Goal: Task Accomplishment & Management: Manage account settings

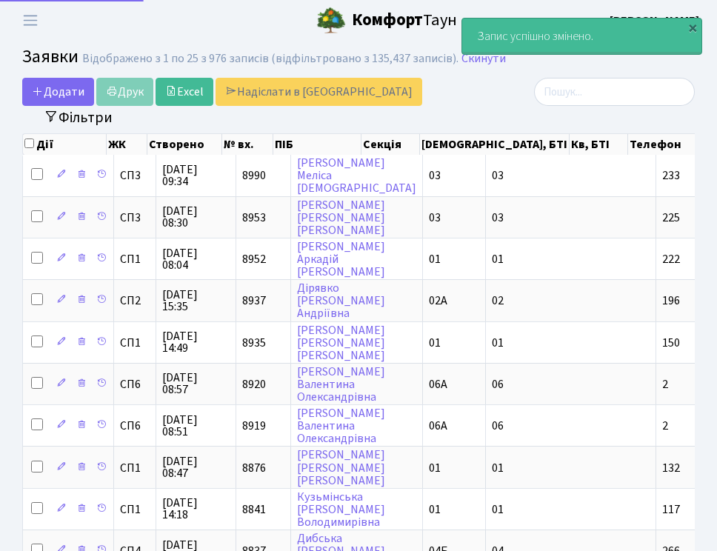
select select "25"
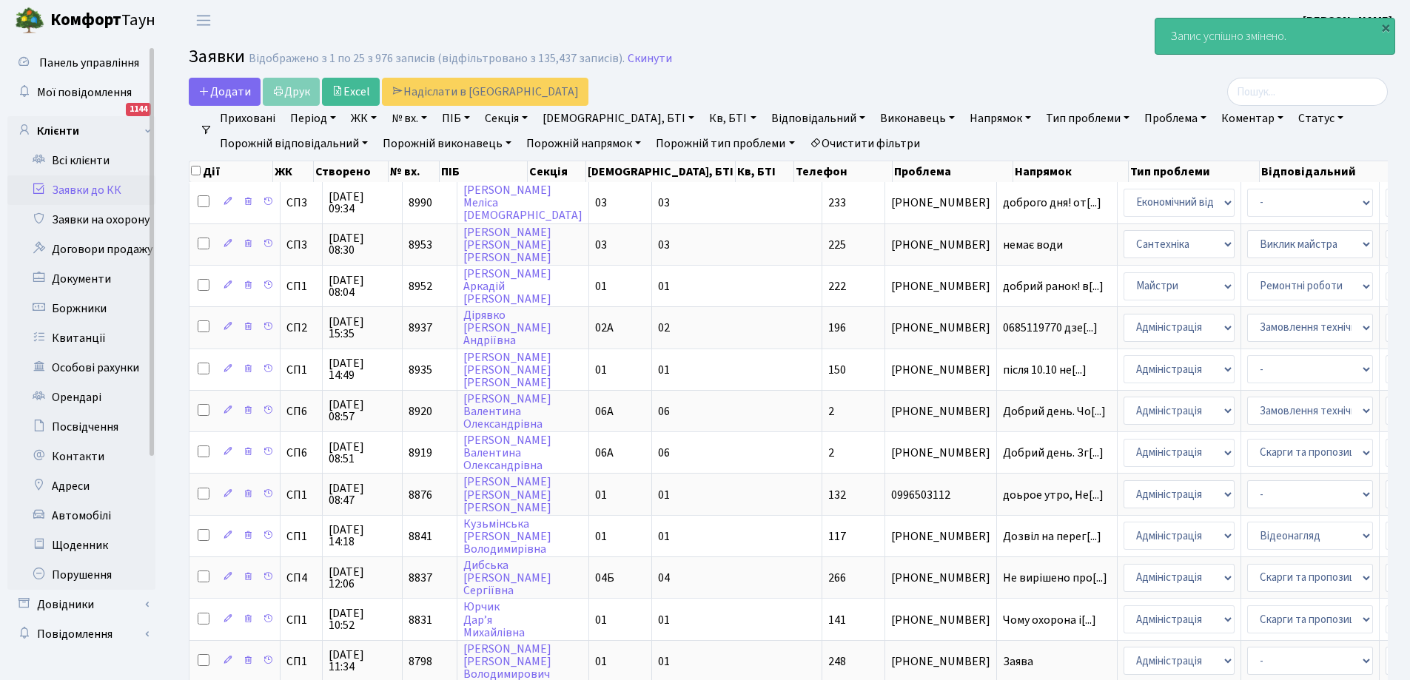
click at [91, 185] on link "Заявки до КК" at bounding box center [81, 190] width 148 height 30
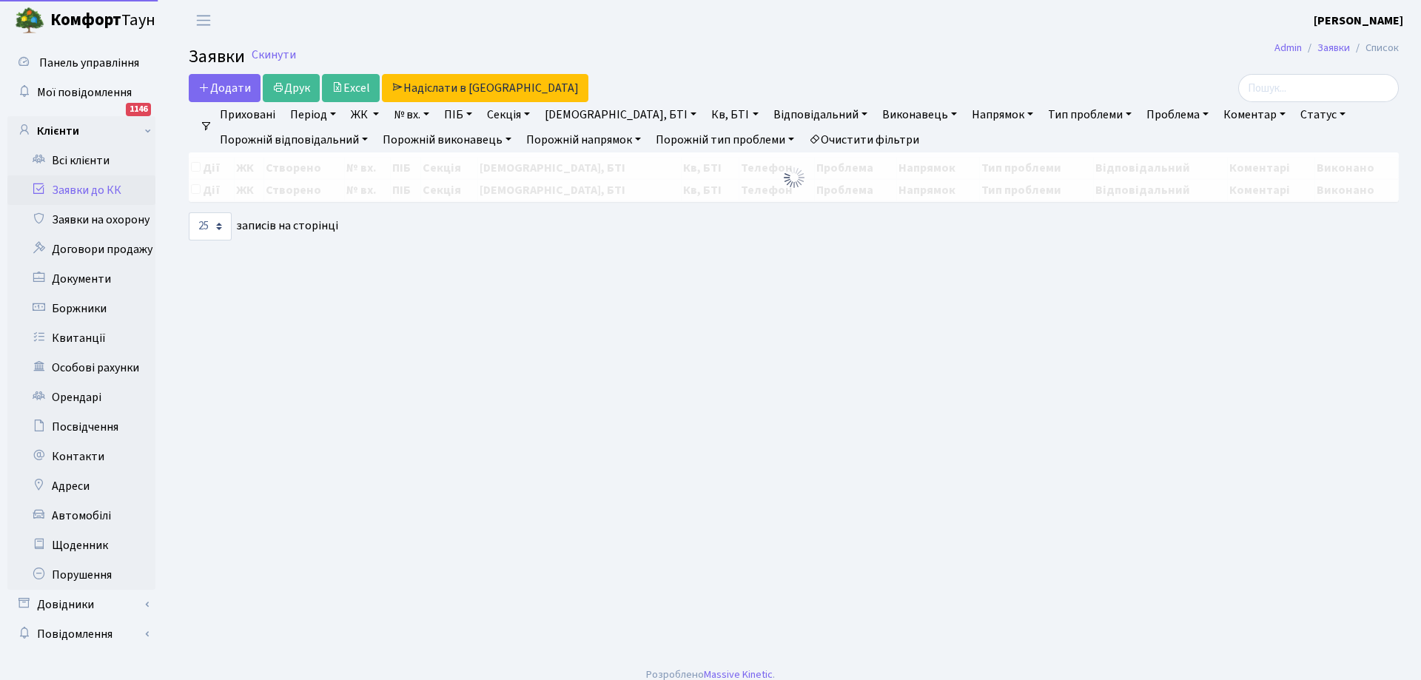
select select "25"
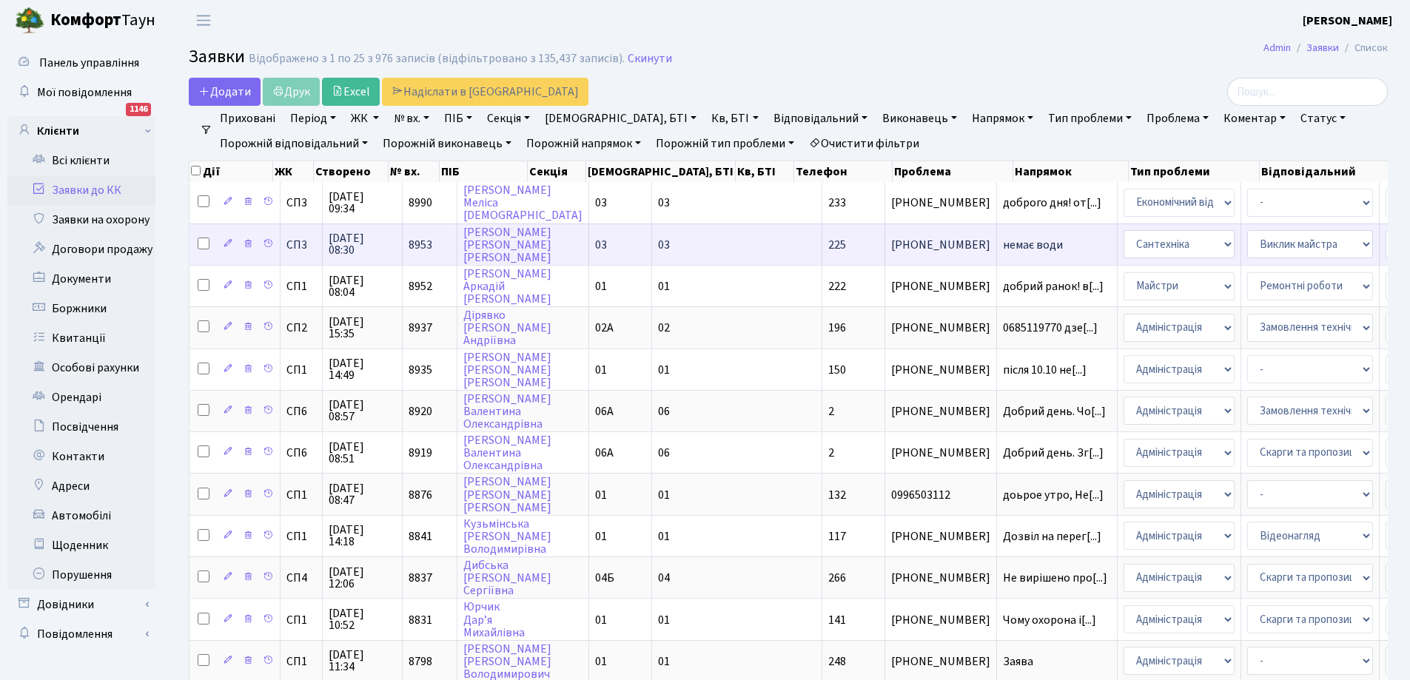
click at [1003, 242] on span "немає води" at bounding box center [1057, 245] width 108 height 12
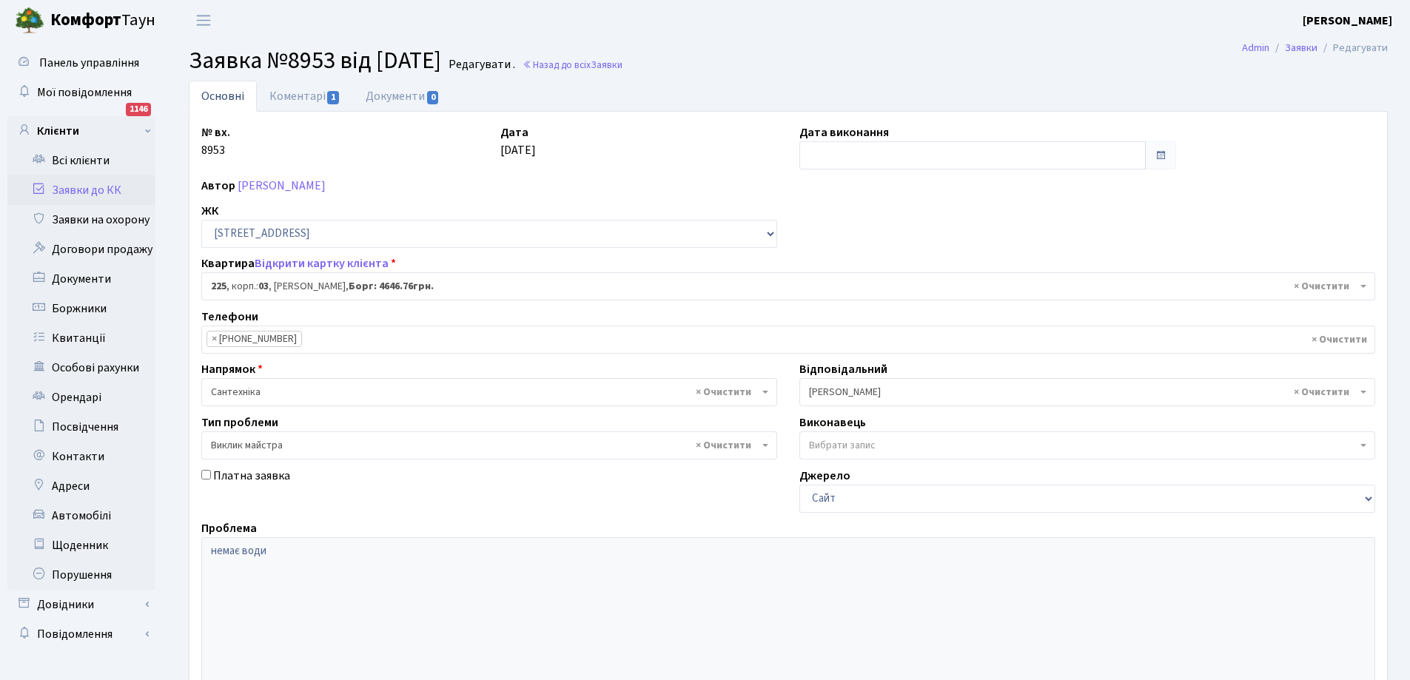
select select "20947"
select select "29"
click at [299, 104] on link "Коментарі 1" at bounding box center [305, 96] width 96 height 30
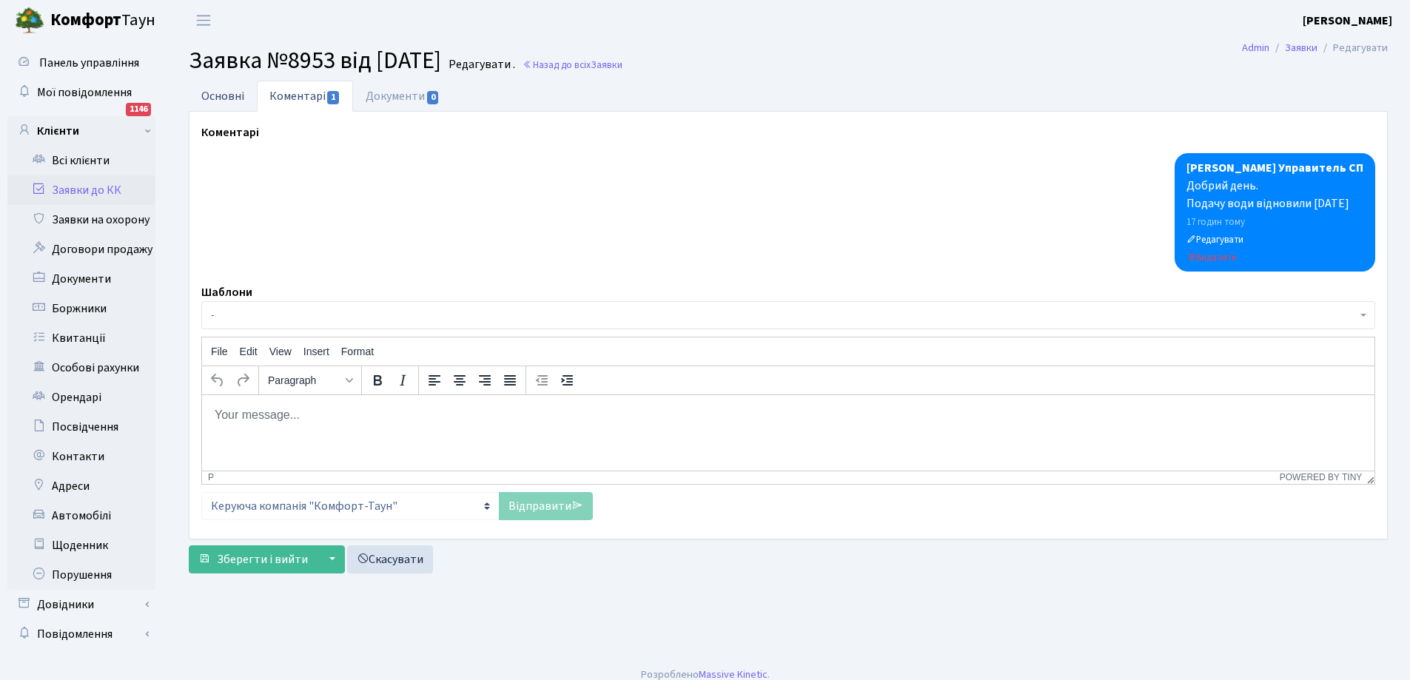
click at [223, 94] on link "Основні" at bounding box center [223, 96] width 68 height 30
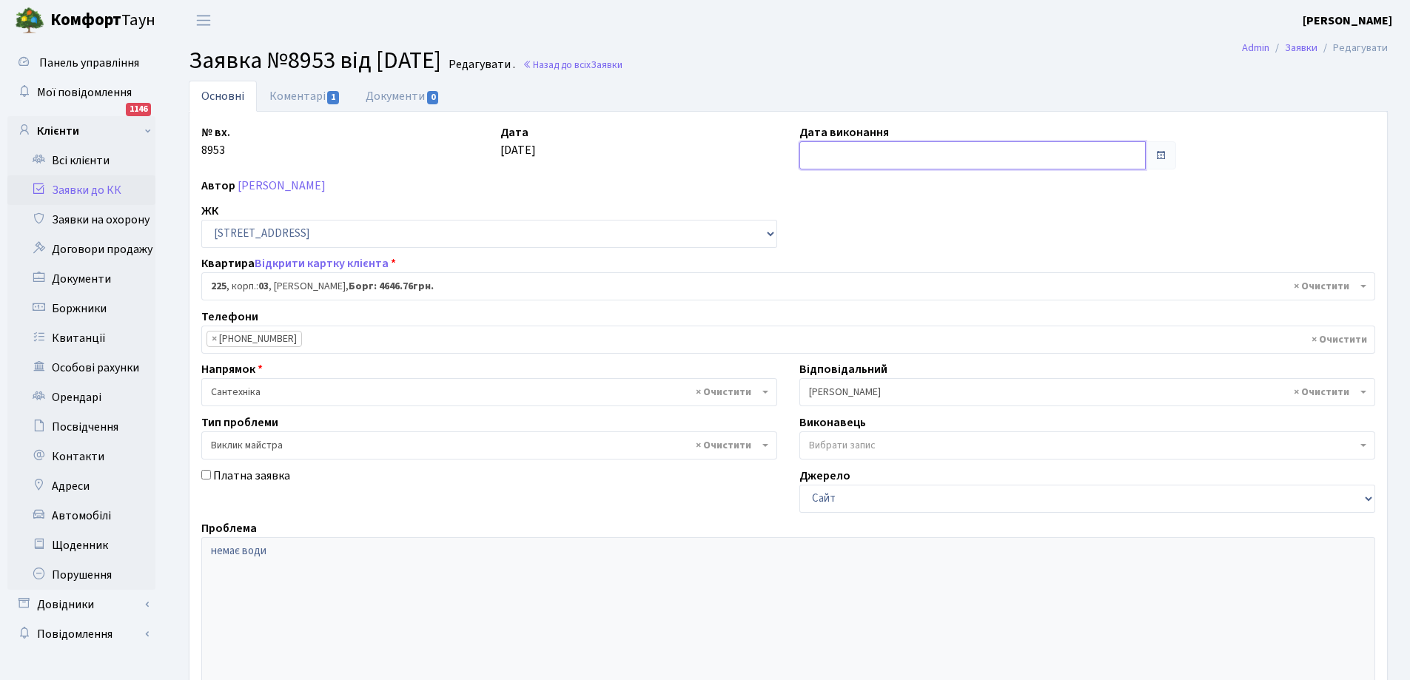
click at [842, 152] on input "text" at bounding box center [972, 155] width 346 height 28
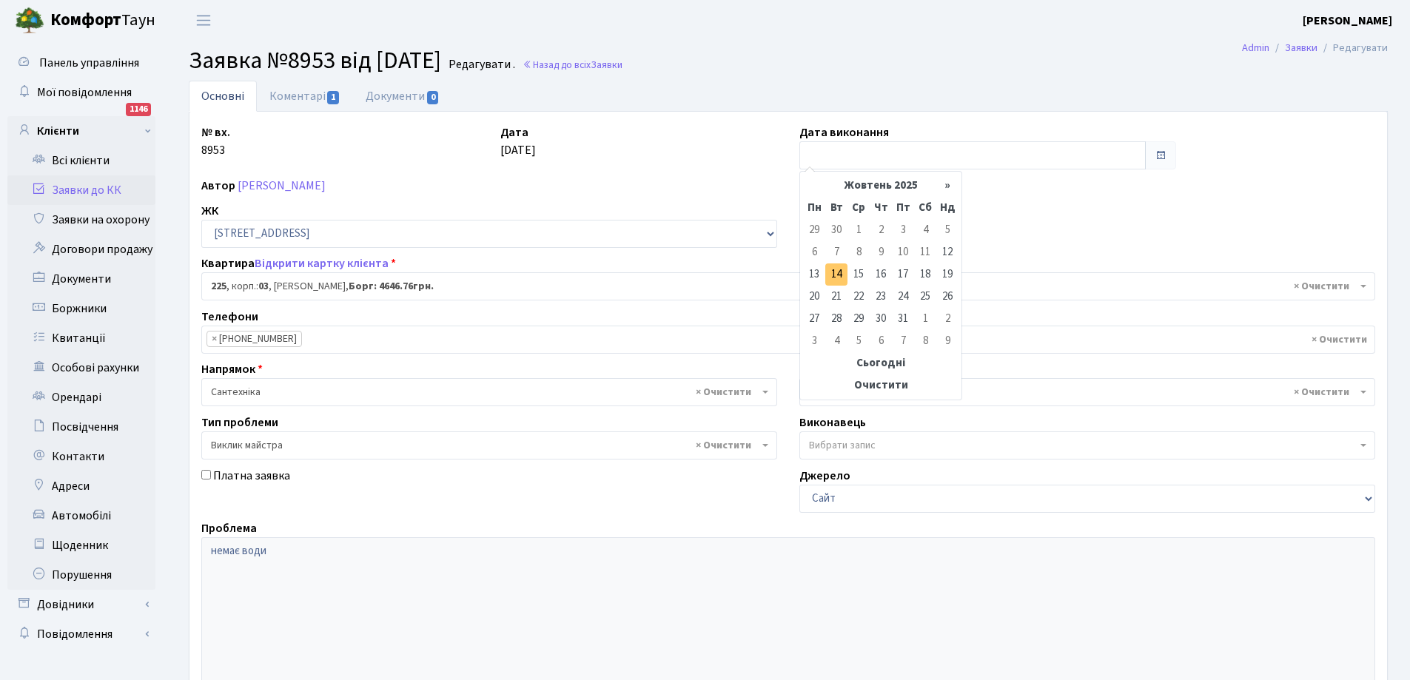
click at [834, 271] on td "14" at bounding box center [836, 275] width 22 height 22
type input "14.10.2025"
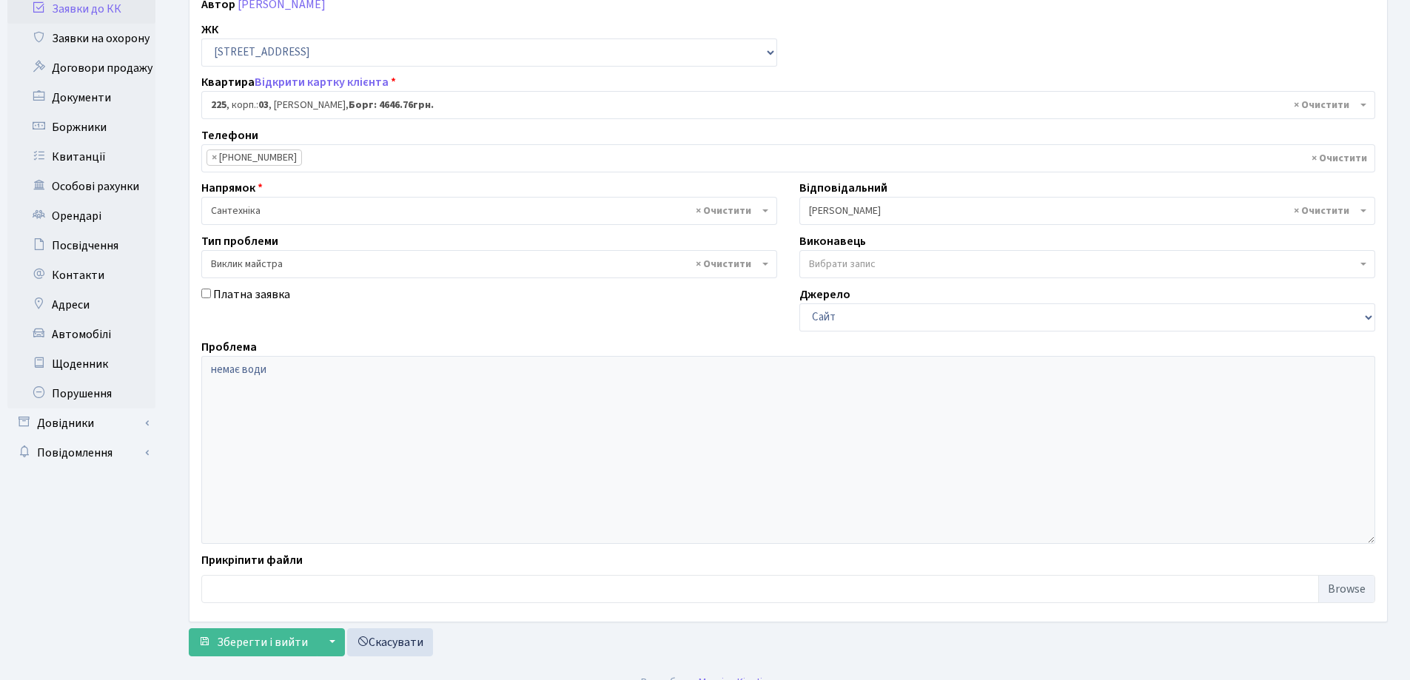
scroll to position [202, 0]
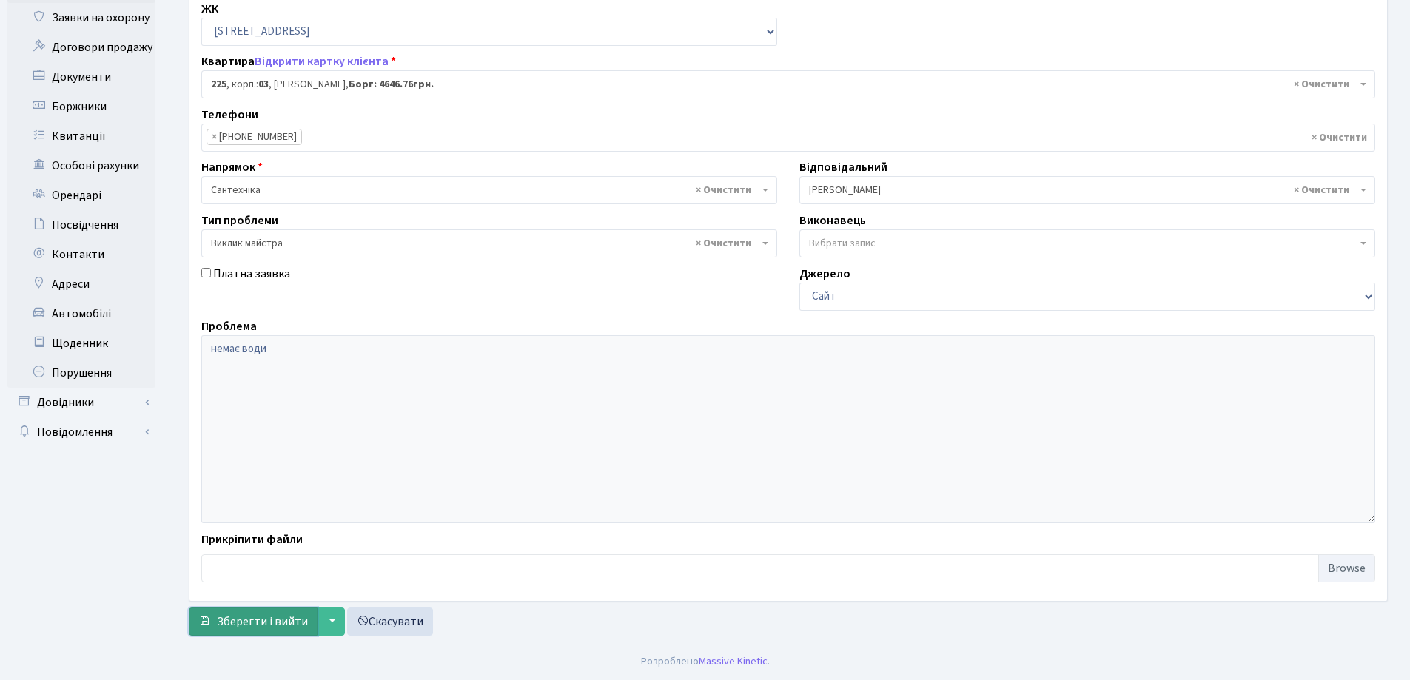
click at [258, 626] on span "Зберегти і вийти" at bounding box center [262, 622] width 91 height 16
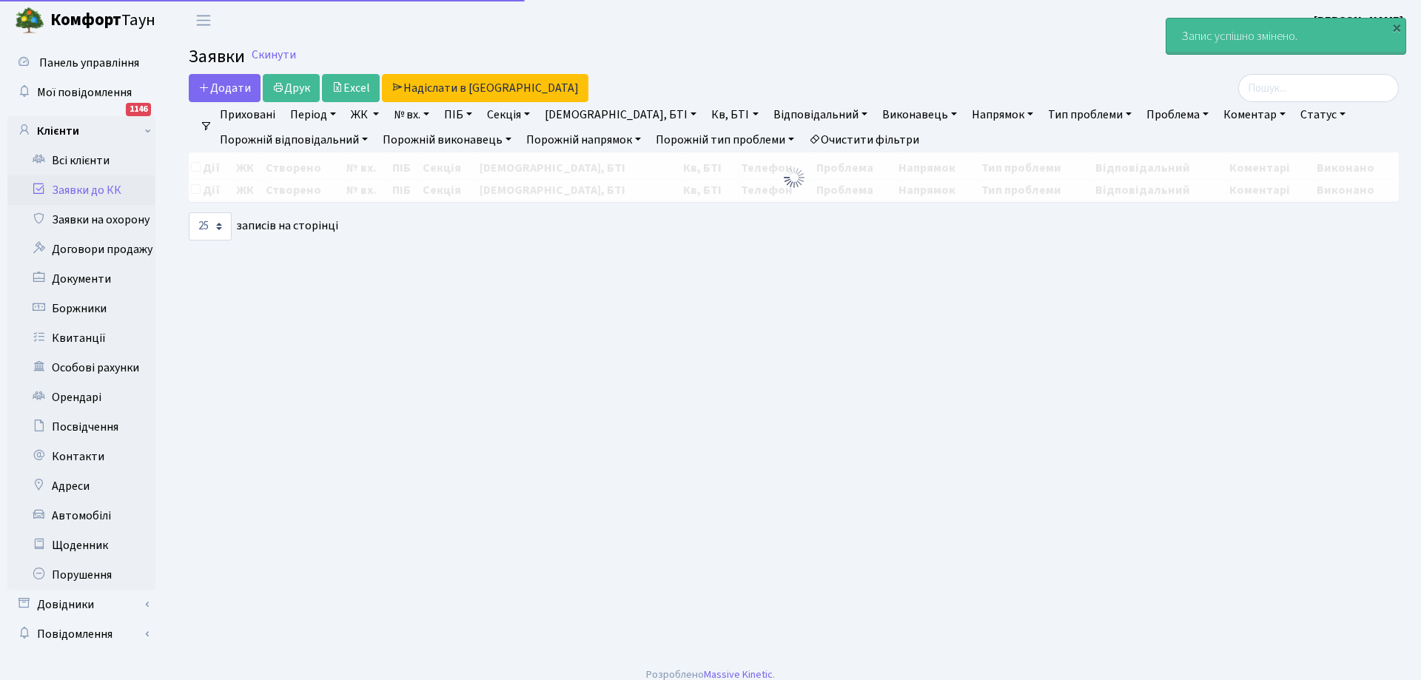
select select "25"
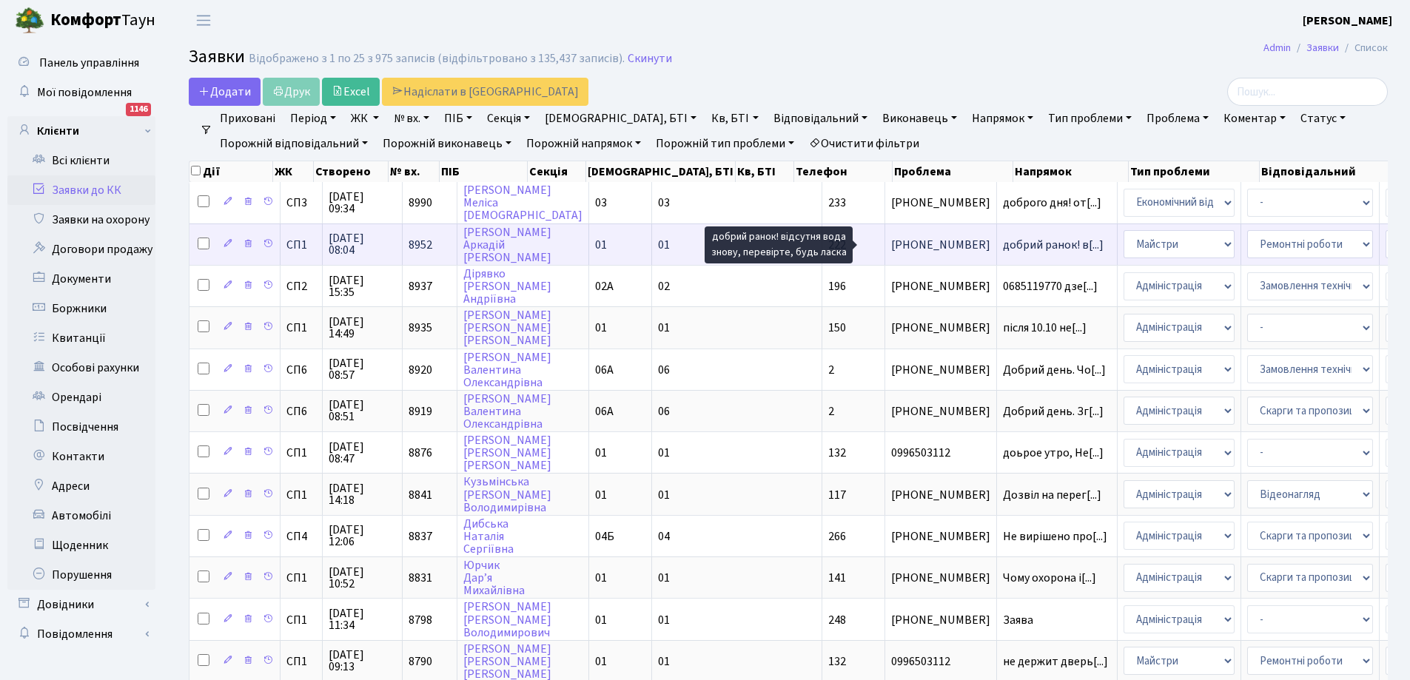
click at [1003, 244] on span "добрий ранок! в[...]" at bounding box center [1053, 245] width 101 height 16
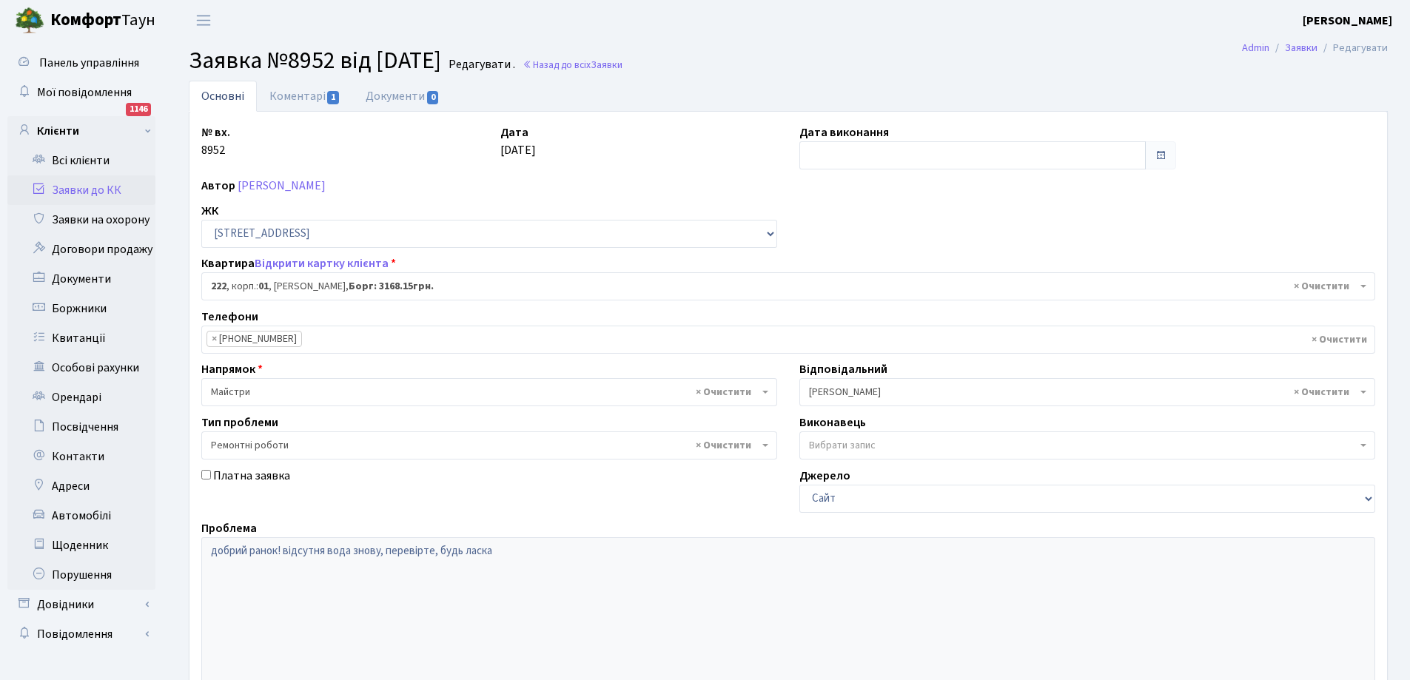
select select "20147"
select select "62"
click at [839, 155] on input "text" at bounding box center [972, 155] width 346 height 28
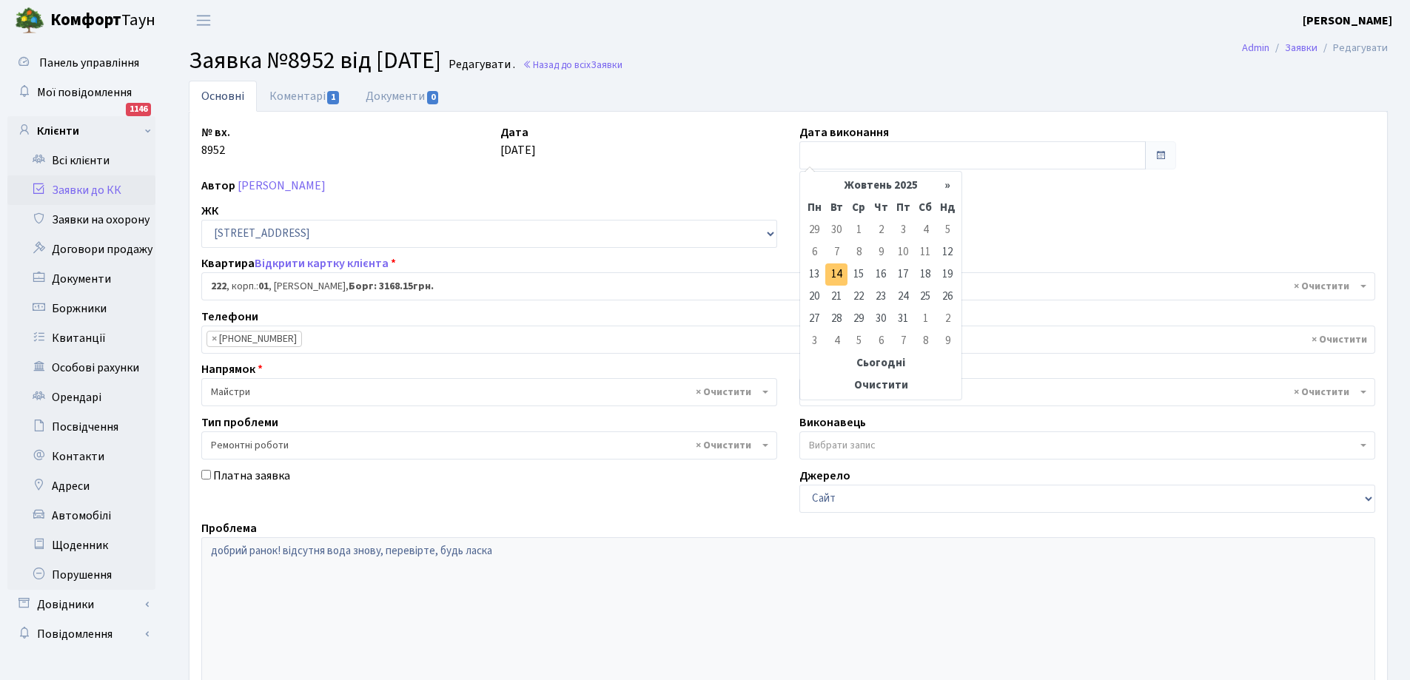
click at [833, 275] on td "14" at bounding box center [836, 275] width 22 height 22
type input "[DATE]"
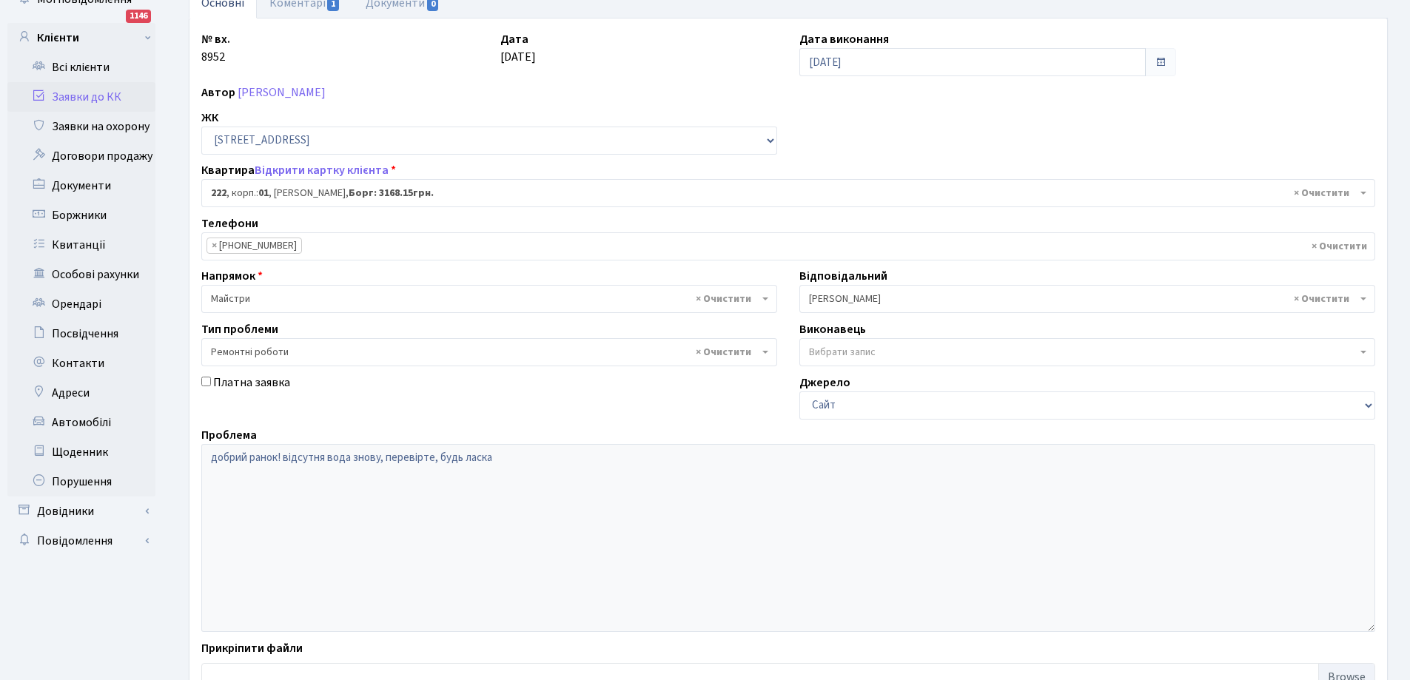
scroll to position [202, 0]
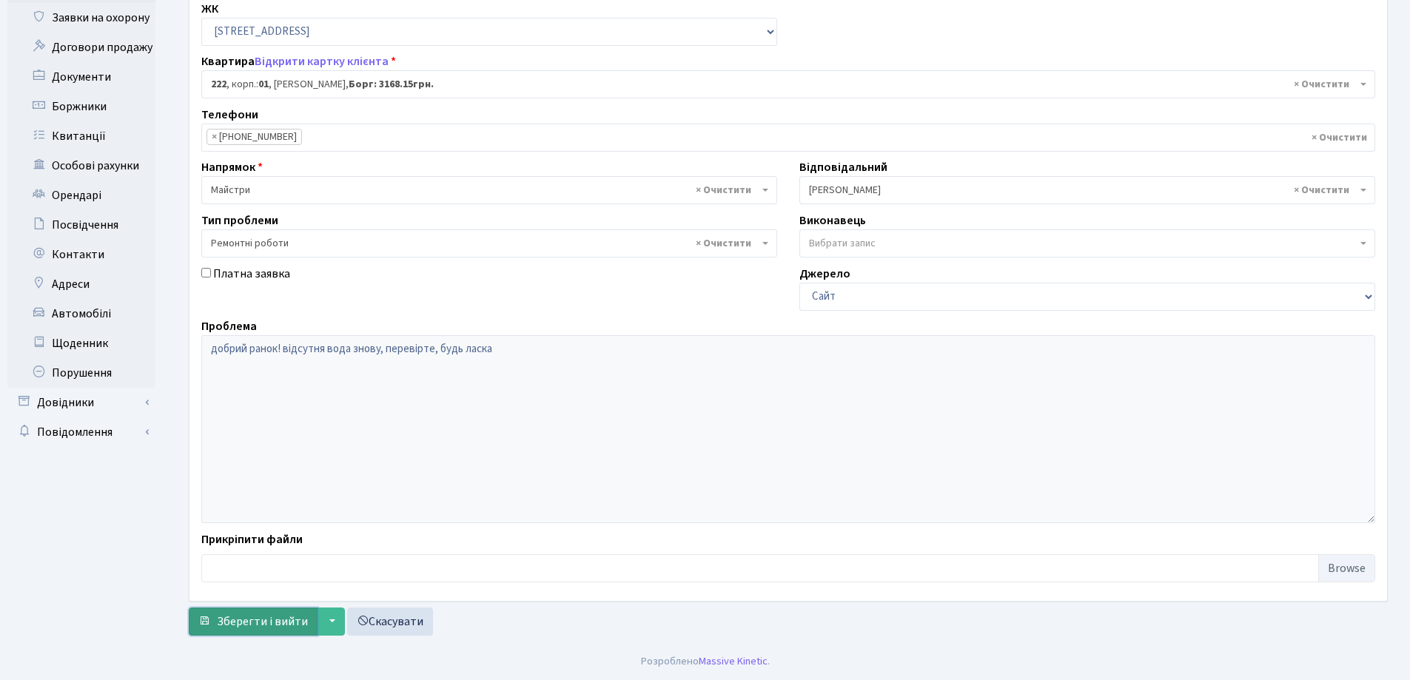
click at [221, 620] on span "Зберегти і вийти" at bounding box center [262, 622] width 91 height 16
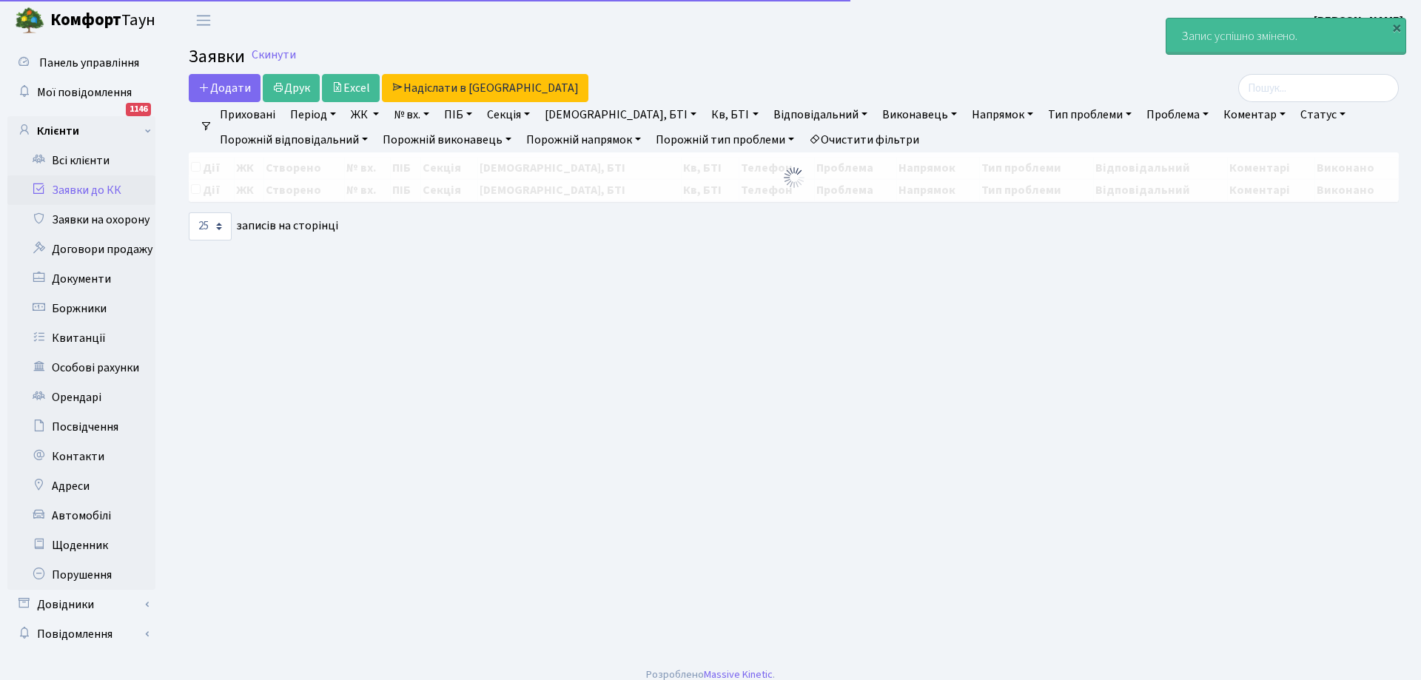
select select "25"
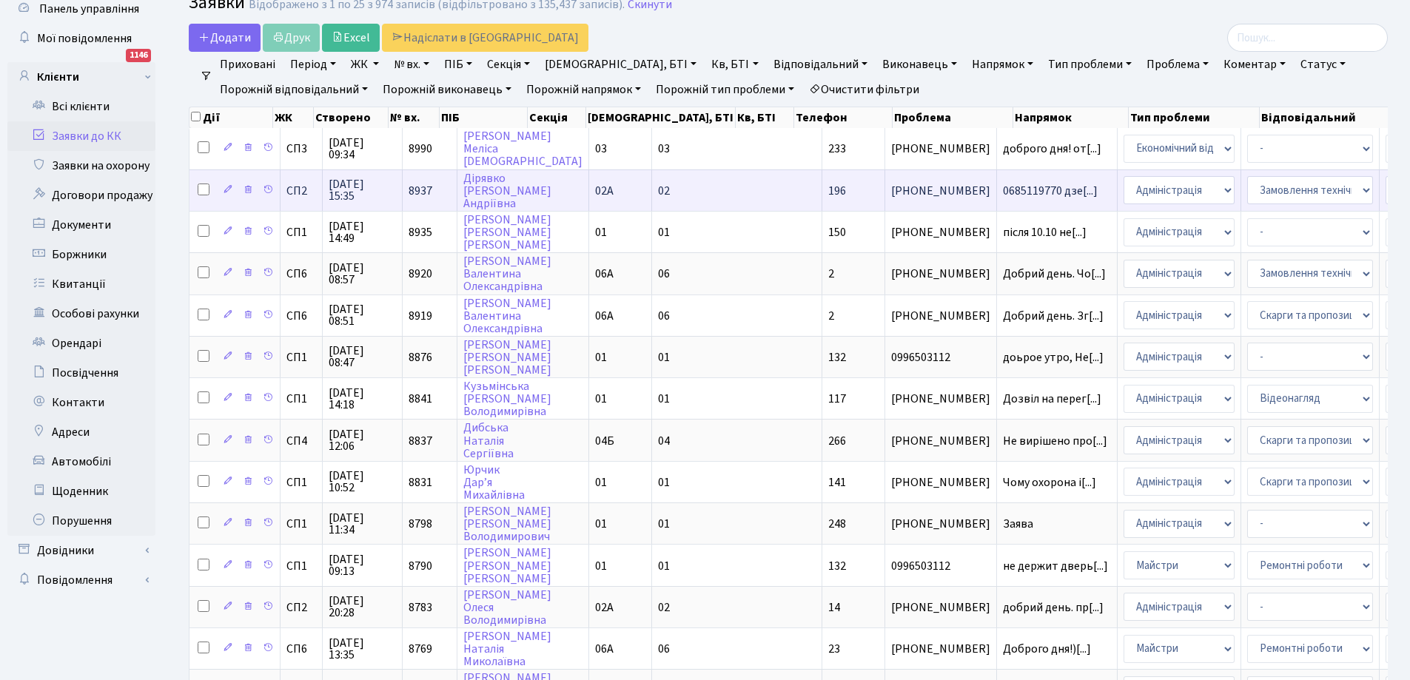
scroll to position [74, 0]
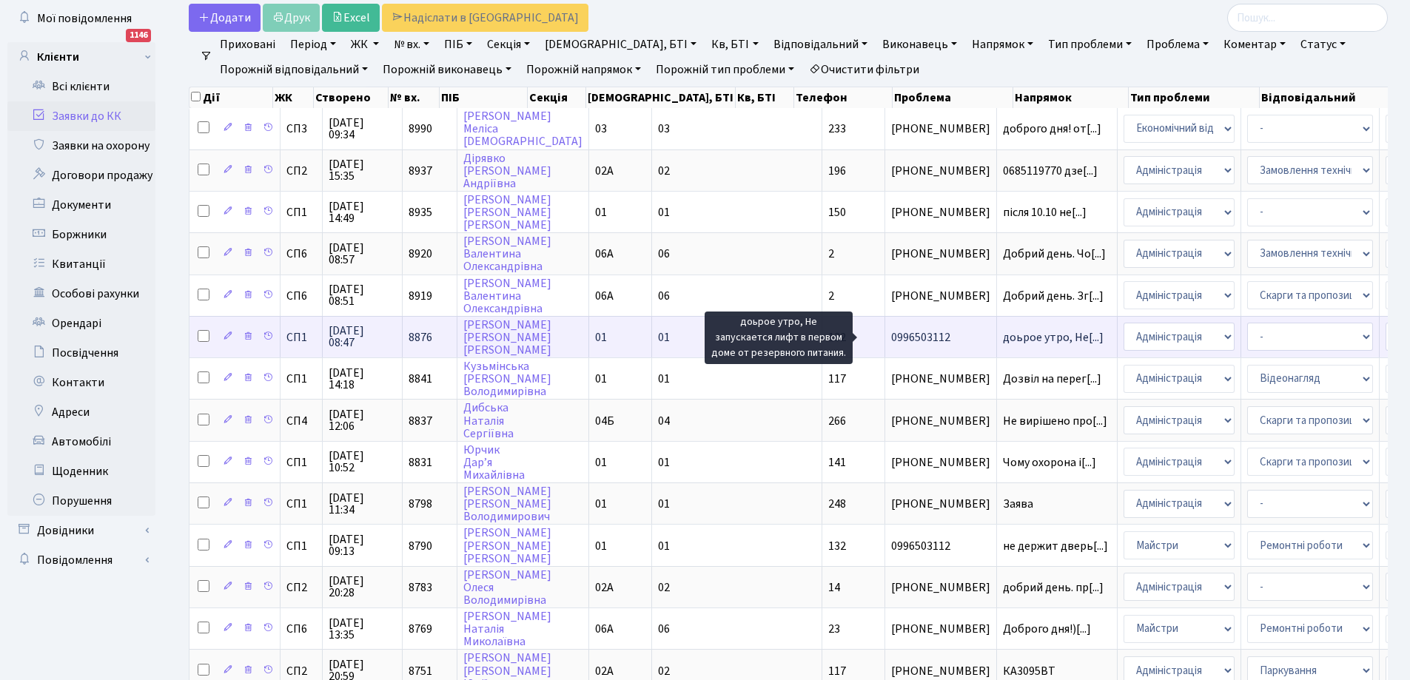
click at [1003, 334] on span "доьрое утро, Не[...]" at bounding box center [1053, 337] width 101 height 16
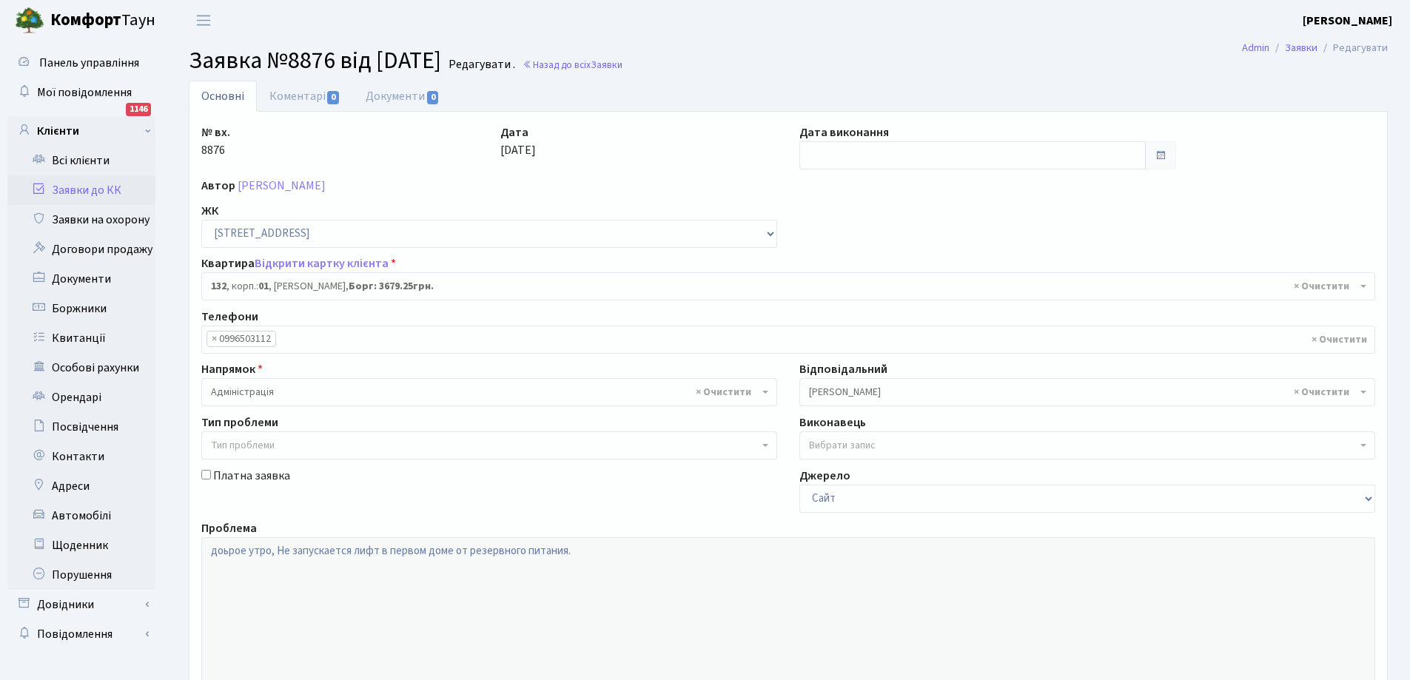
select select "20057"
click at [289, 97] on link "Коментарі 0" at bounding box center [305, 96] width 96 height 30
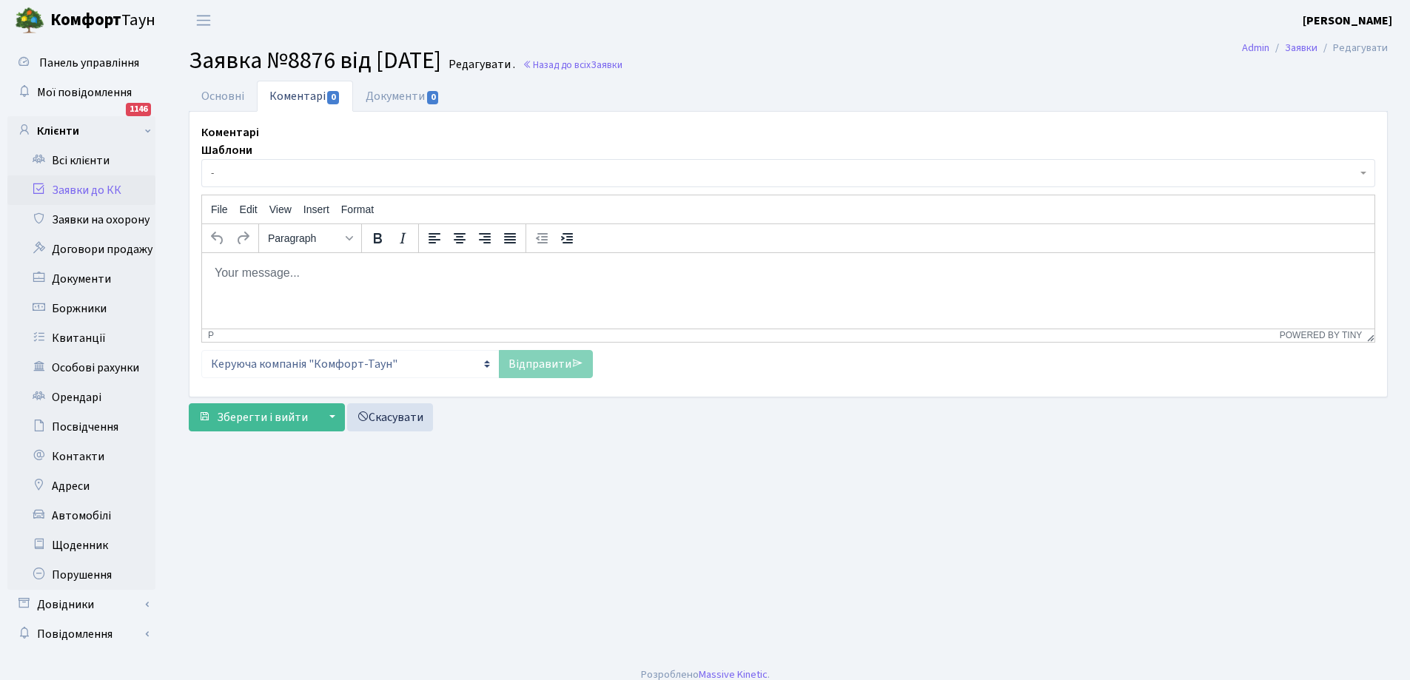
drag, startPoint x: 336, startPoint y: 275, endPoint x: 550, endPoint y: 502, distance: 312.1
click at [336, 275] on p "Rich Text Area. Press ALT-0 for help." at bounding box center [788, 272] width 1149 height 16
click at [546, 361] on link "Відправити" at bounding box center [546, 364] width 94 height 28
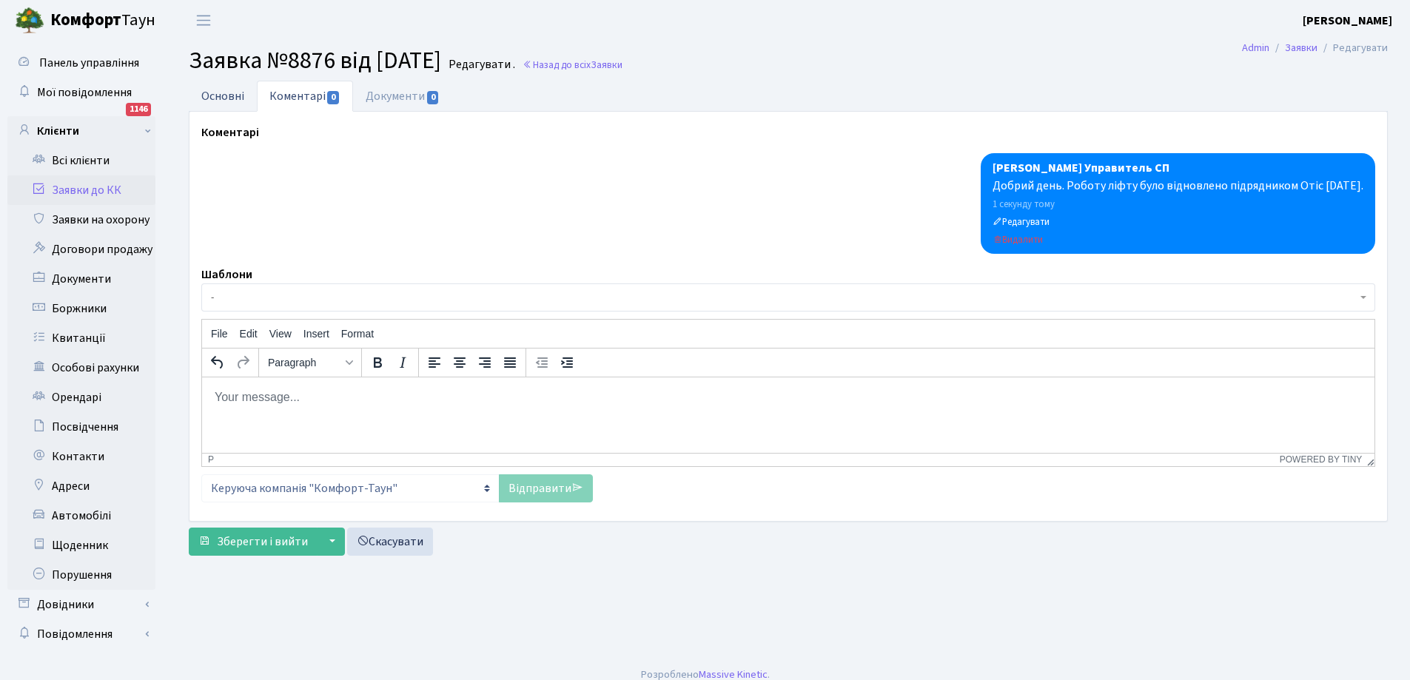
click at [231, 95] on link "Основні" at bounding box center [223, 96] width 68 height 30
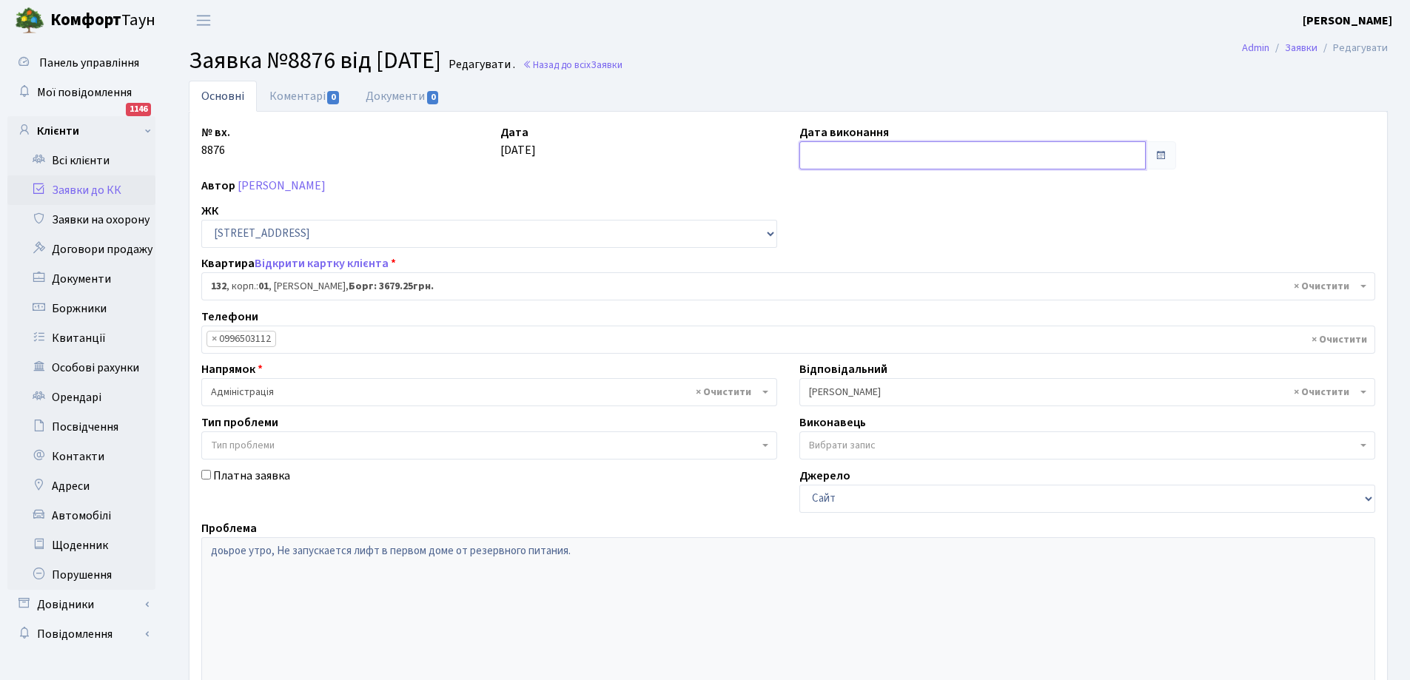
click at [862, 159] on input "text" at bounding box center [972, 155] width 346 height 28
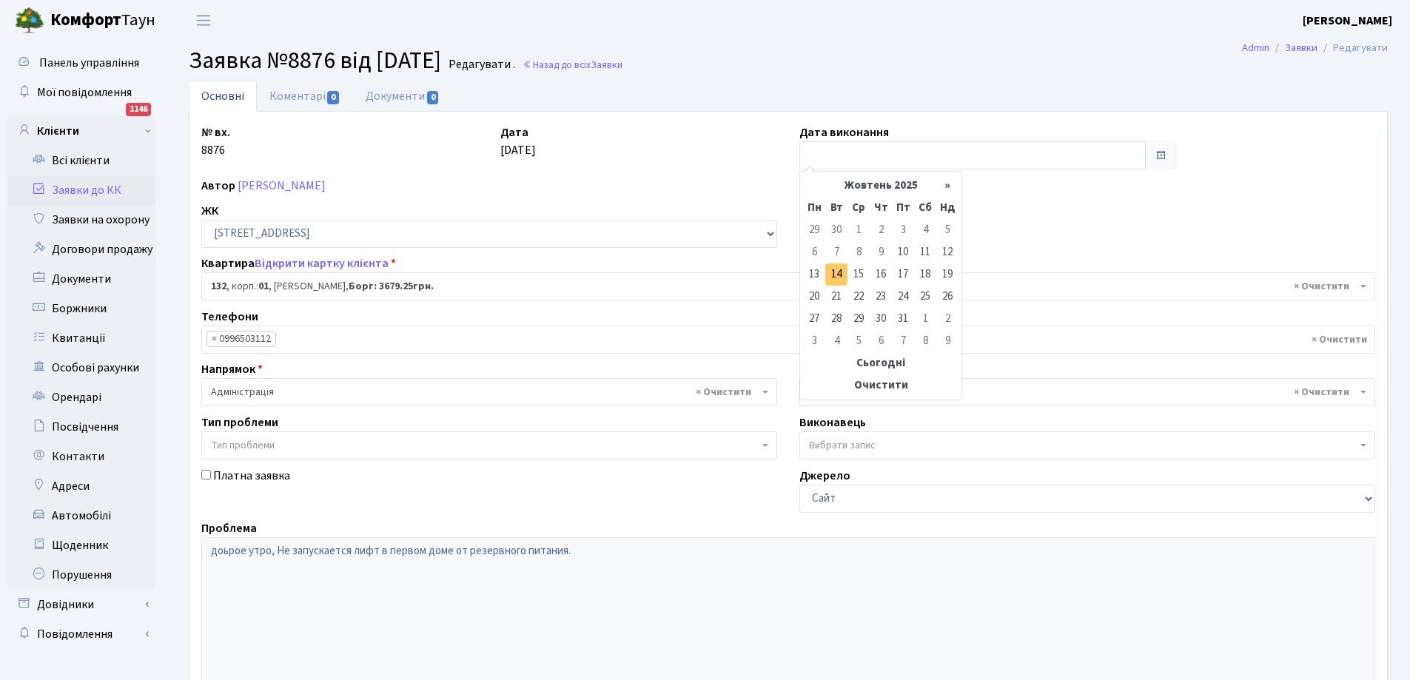
click at [839, 272] on td "14" at bounding box center [836, 275] width 22 height 22
type input "14.10.2025"
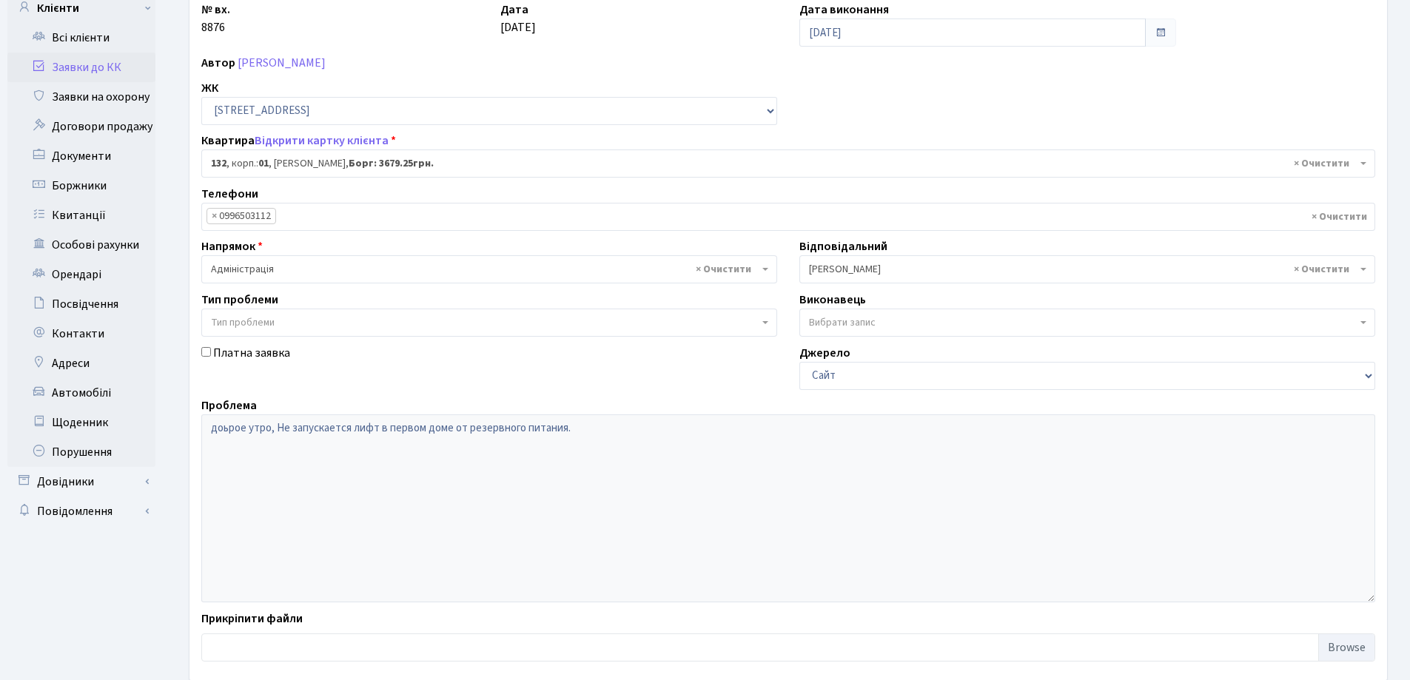
scroll to position [202, 0]
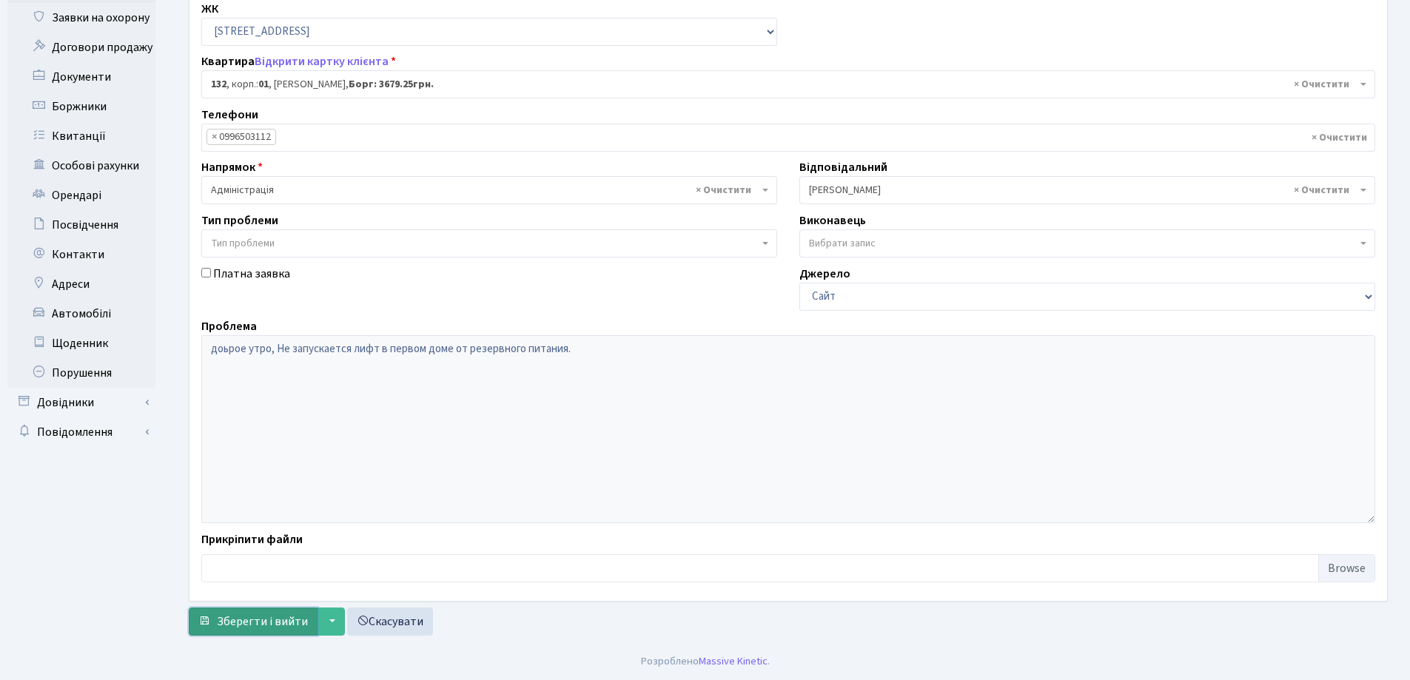
click at [265, 617] on span "Зберегти і вийти" at bounding box center [262, 622] width 91 height 16
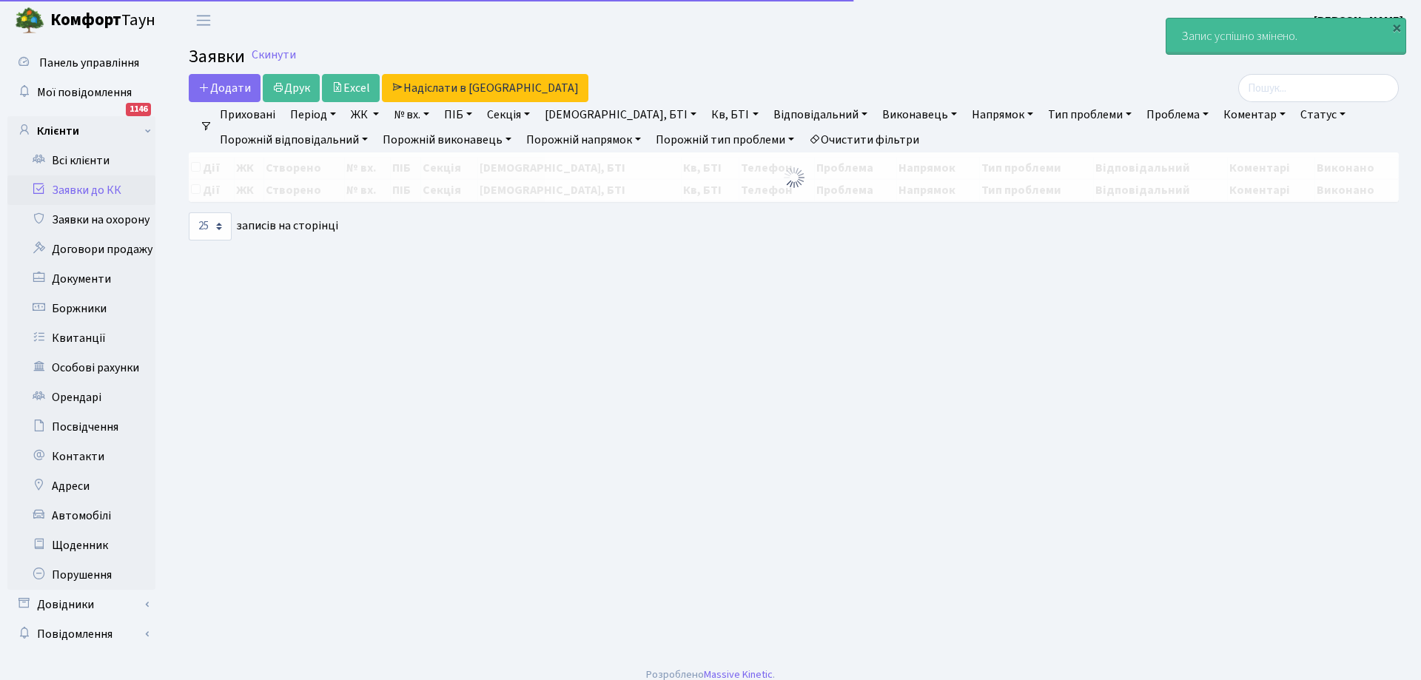
select select "25"
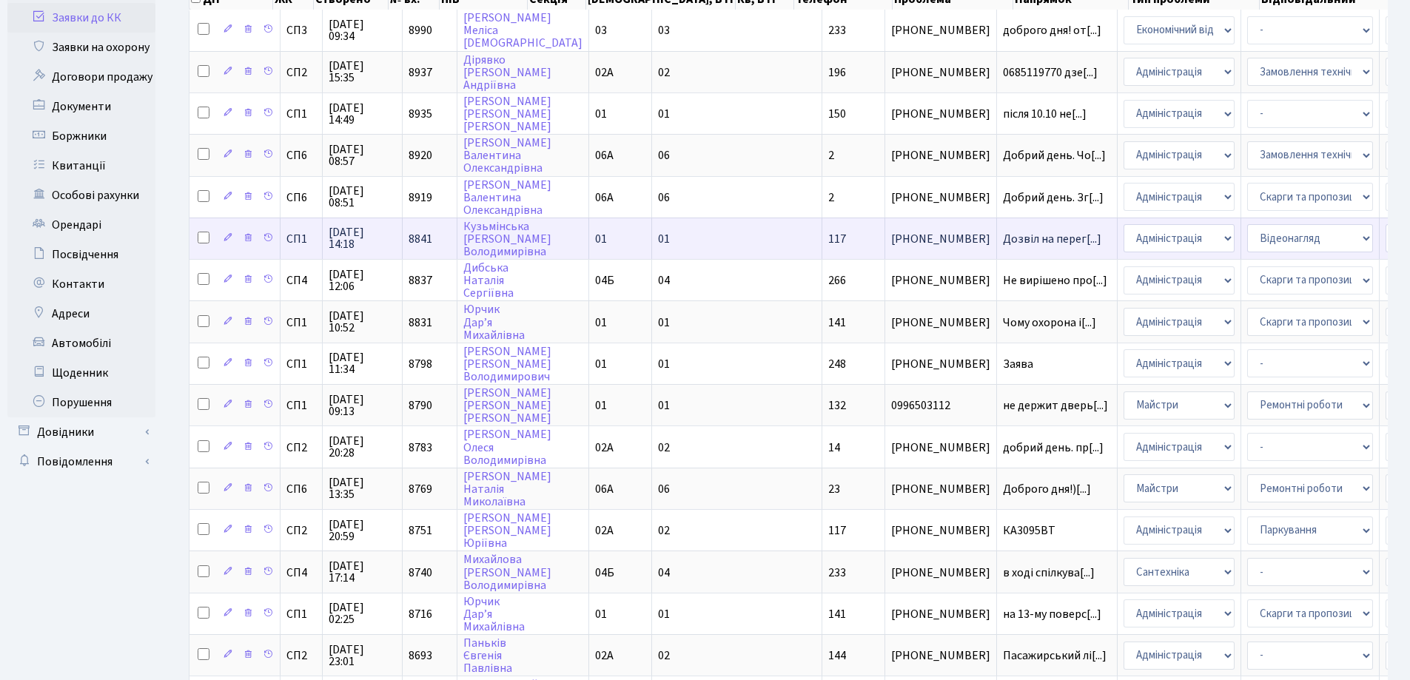
scroll to position [222, 0]
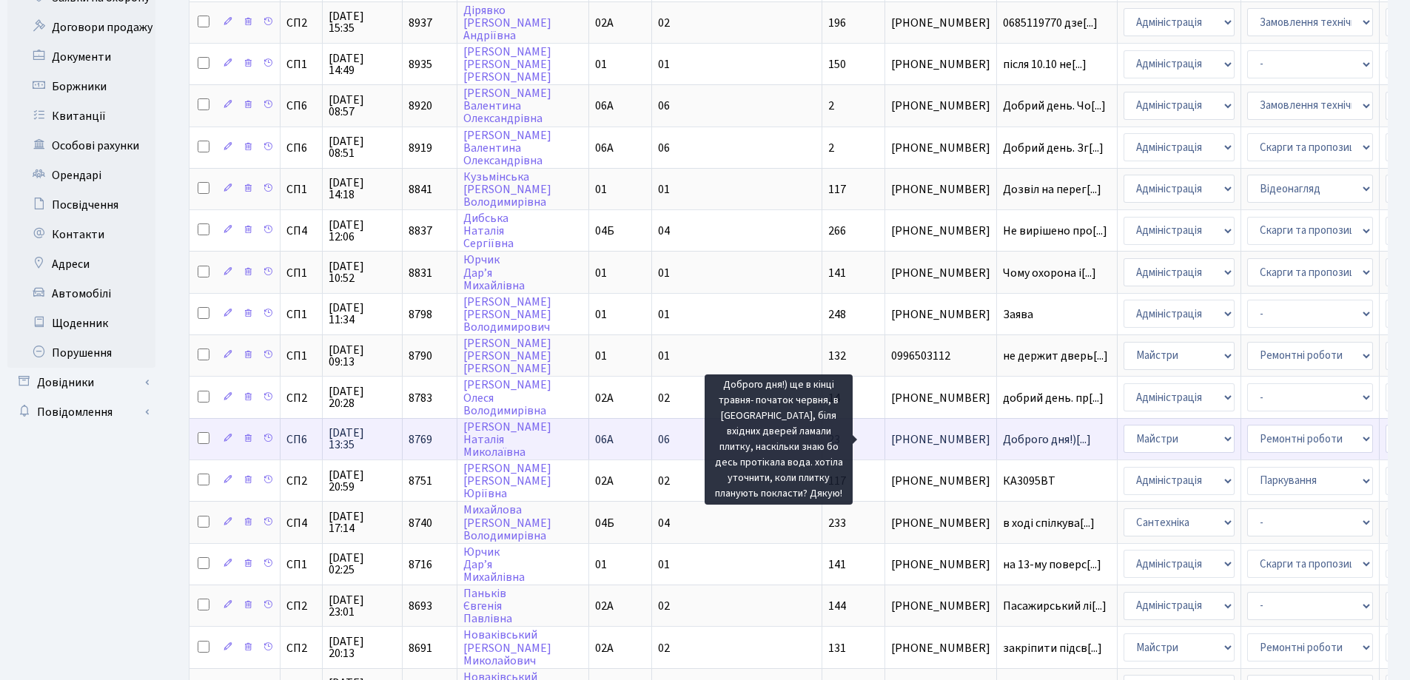
click at [1003, 438] on span "Доброго дня!)[...]" at bounding box center [1047, 440] width 88 height 16
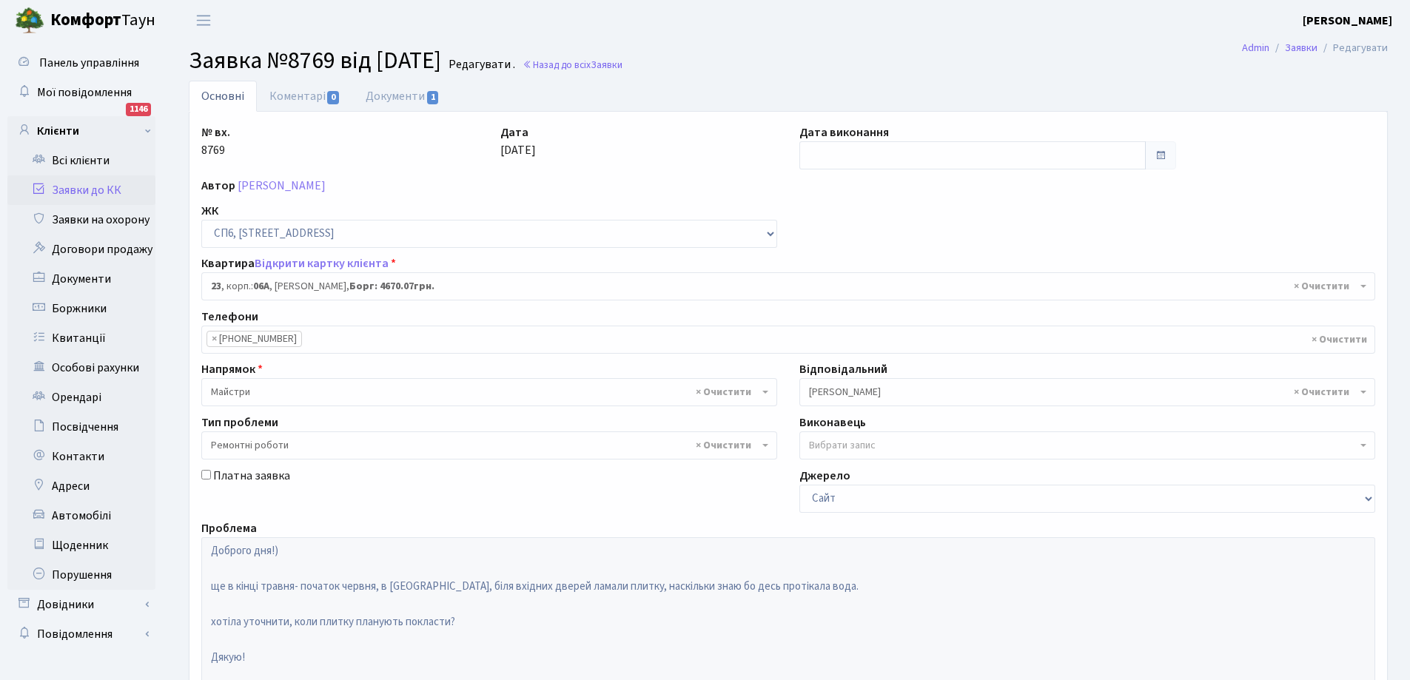
select select "21691"
select select "62"
click at [295, 94] on link "Коментарі 0" at bounding box center [305, 96] width 96 height 30
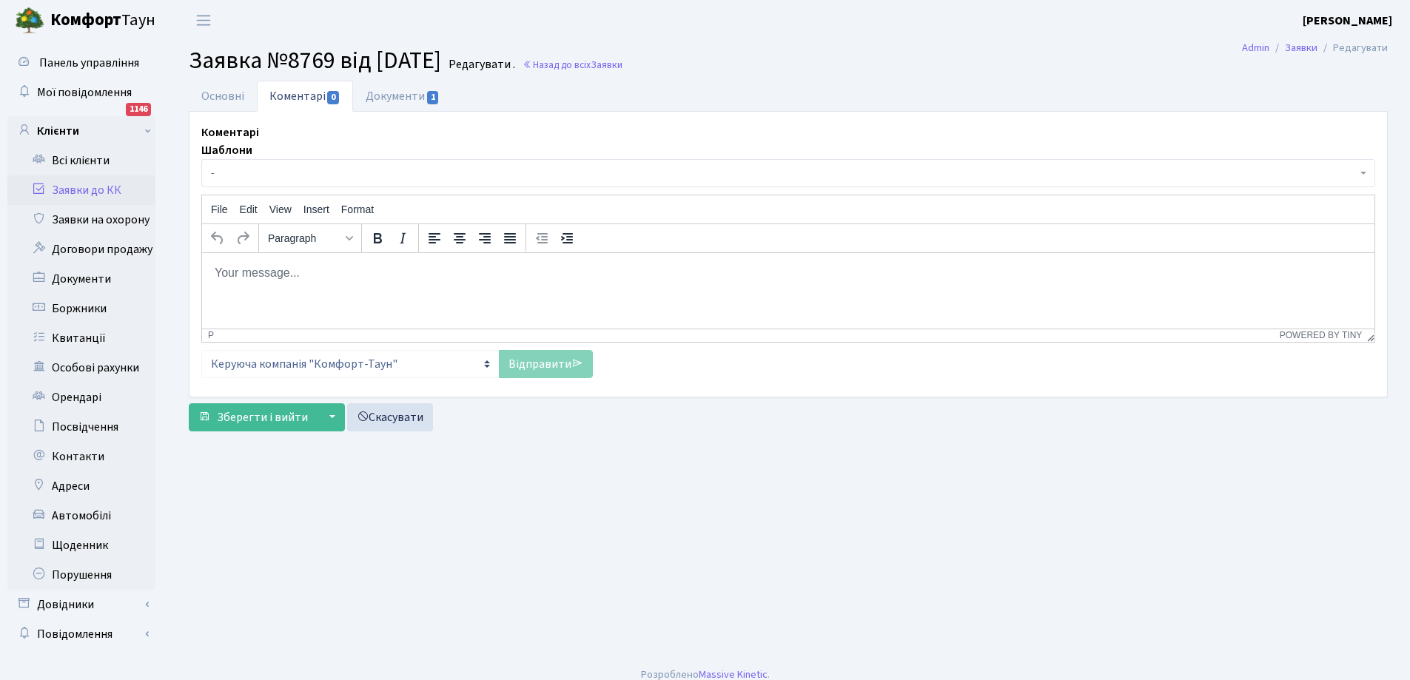
click at [255, 276] on body "Rich Text Area. Press ALT-0 for help." at bounding box center [788, 272] width 1149 height 16
click at [539, 366] on link "Відправити" at bounding box center [546, 364] width 94 height 28
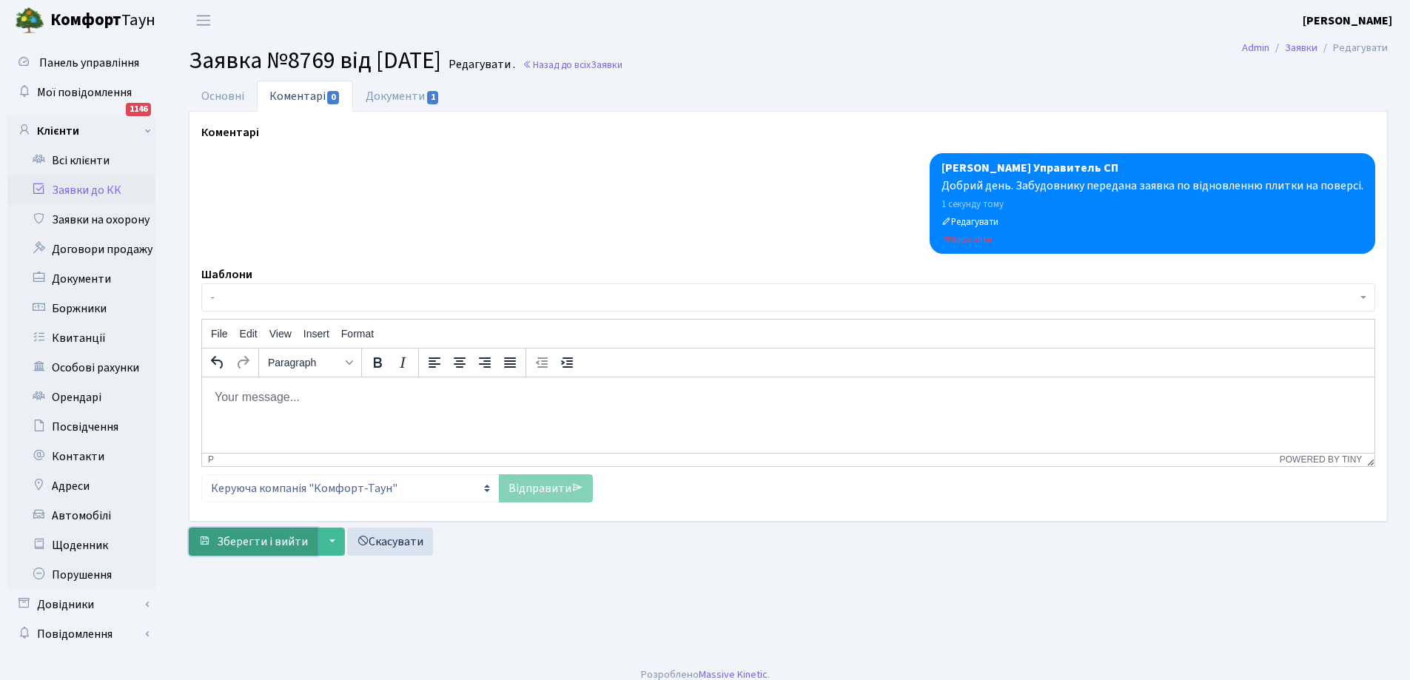
click at [250, 545] on span "Зберегти і вийти" at bounding box center [262, 542] width 91 height 16
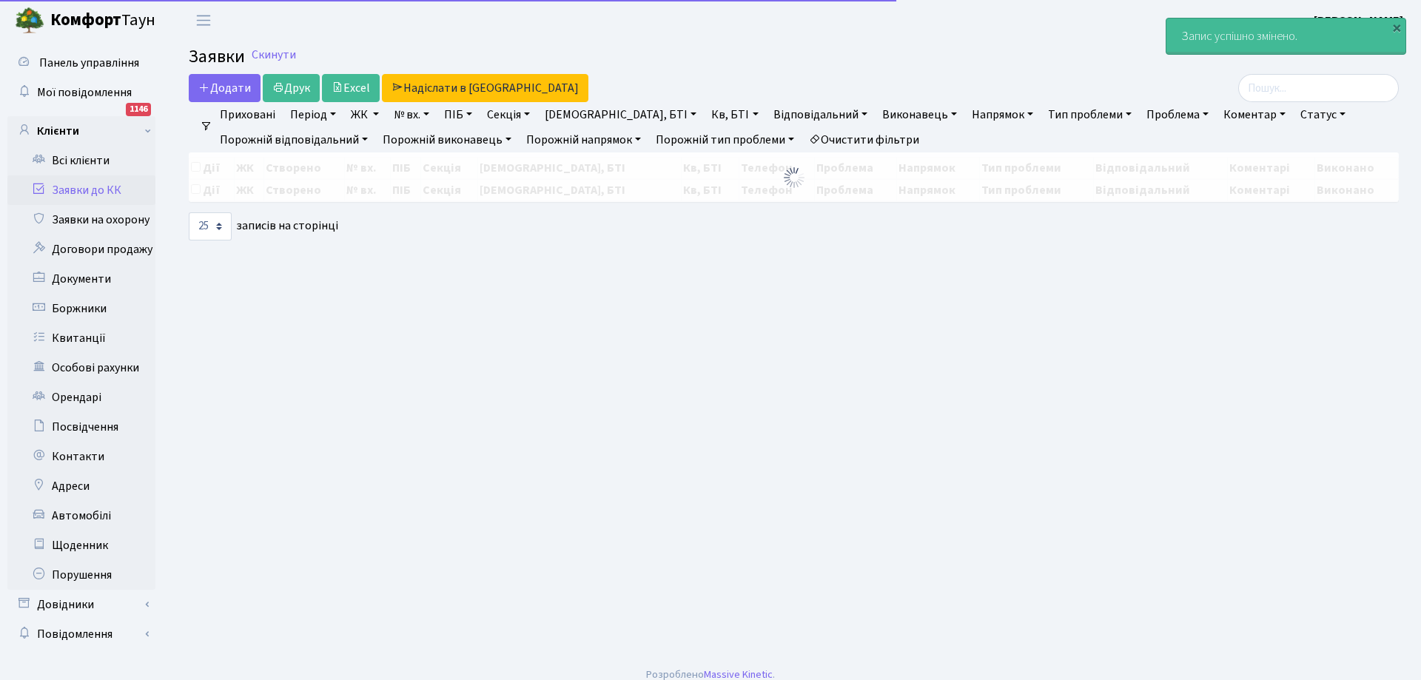
select select "25"
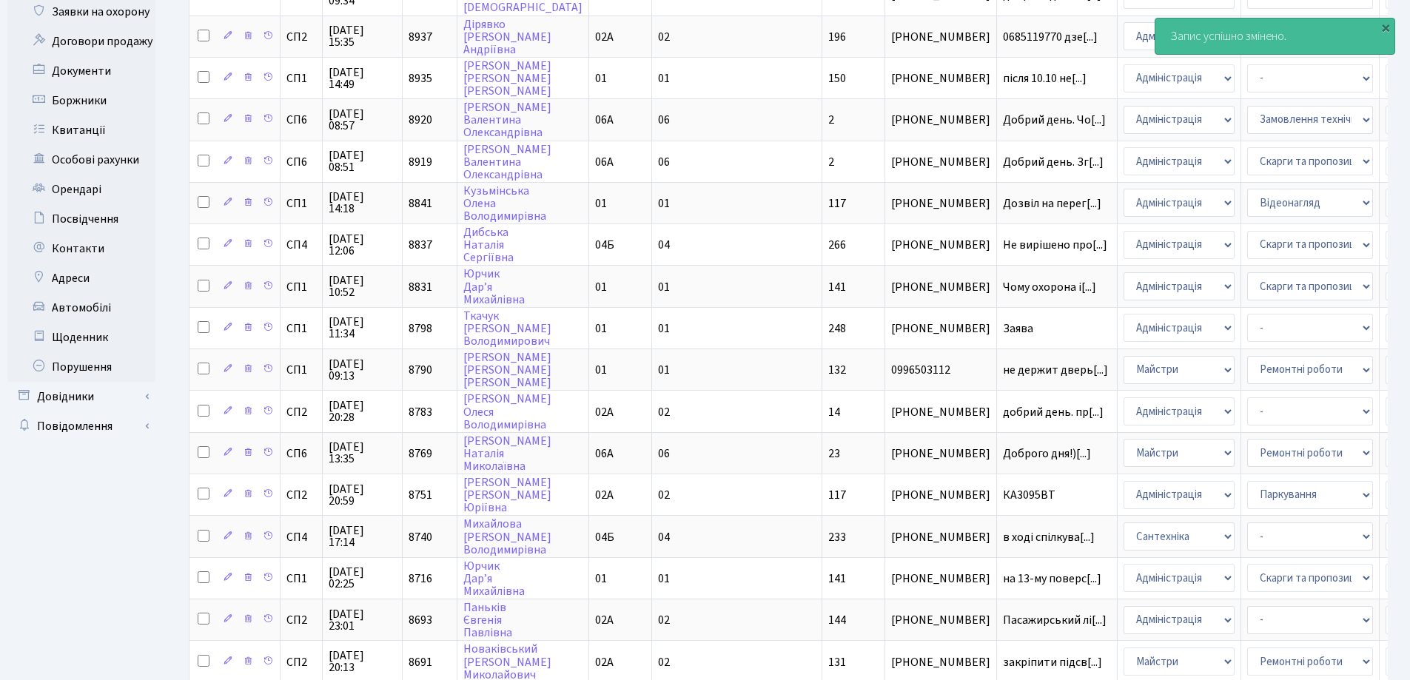
scroll to position [222, 0]
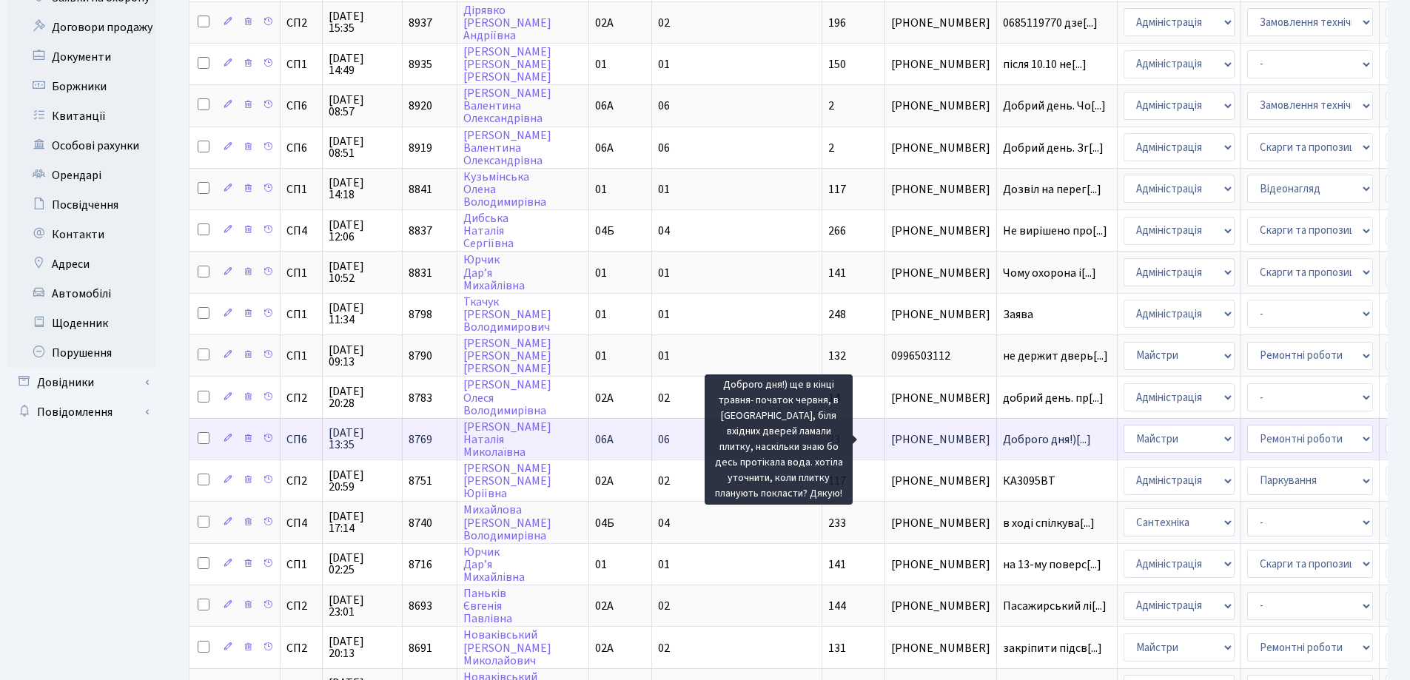
click at [1003, 440] on span "Доброго дня!)[...]" at bounding box center [1047, 440] width 88 height 16
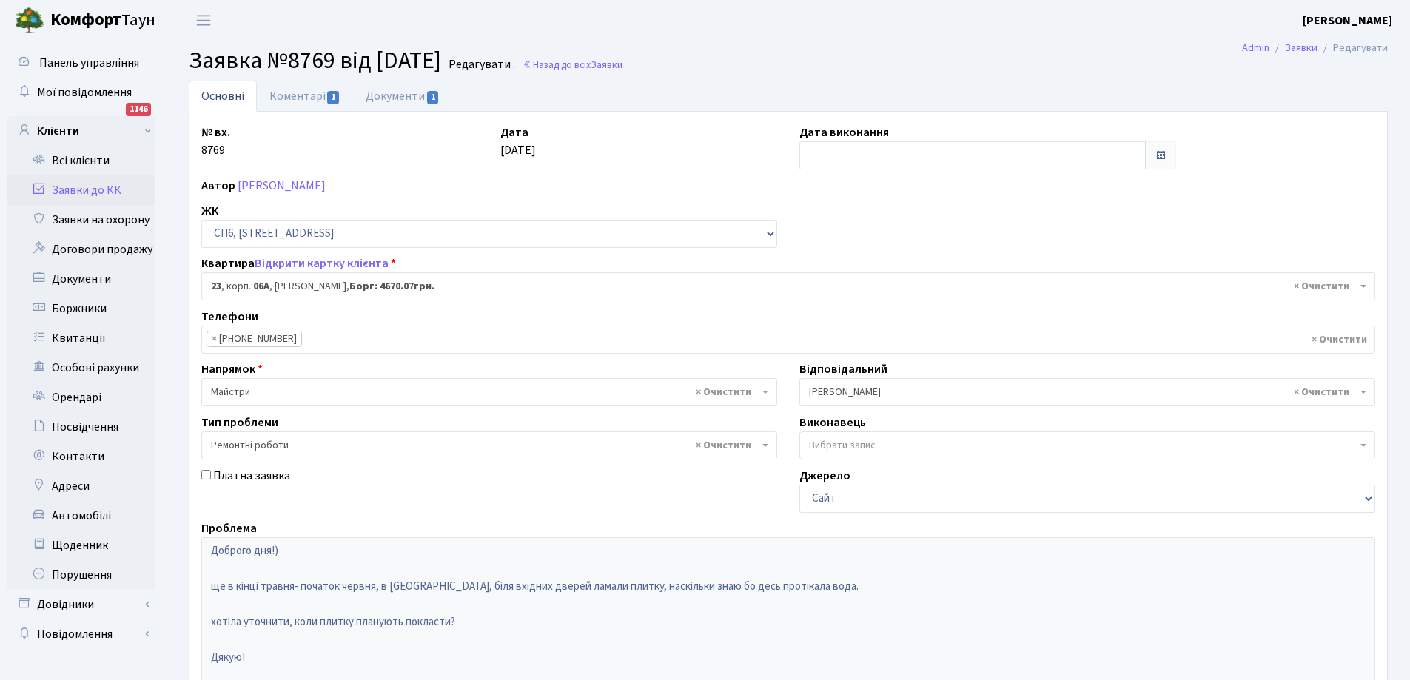
select select "21691"
select select "62"
click at [400, 93] on link "Документи 1" at bounding box center [402, 96] width 99 height 30
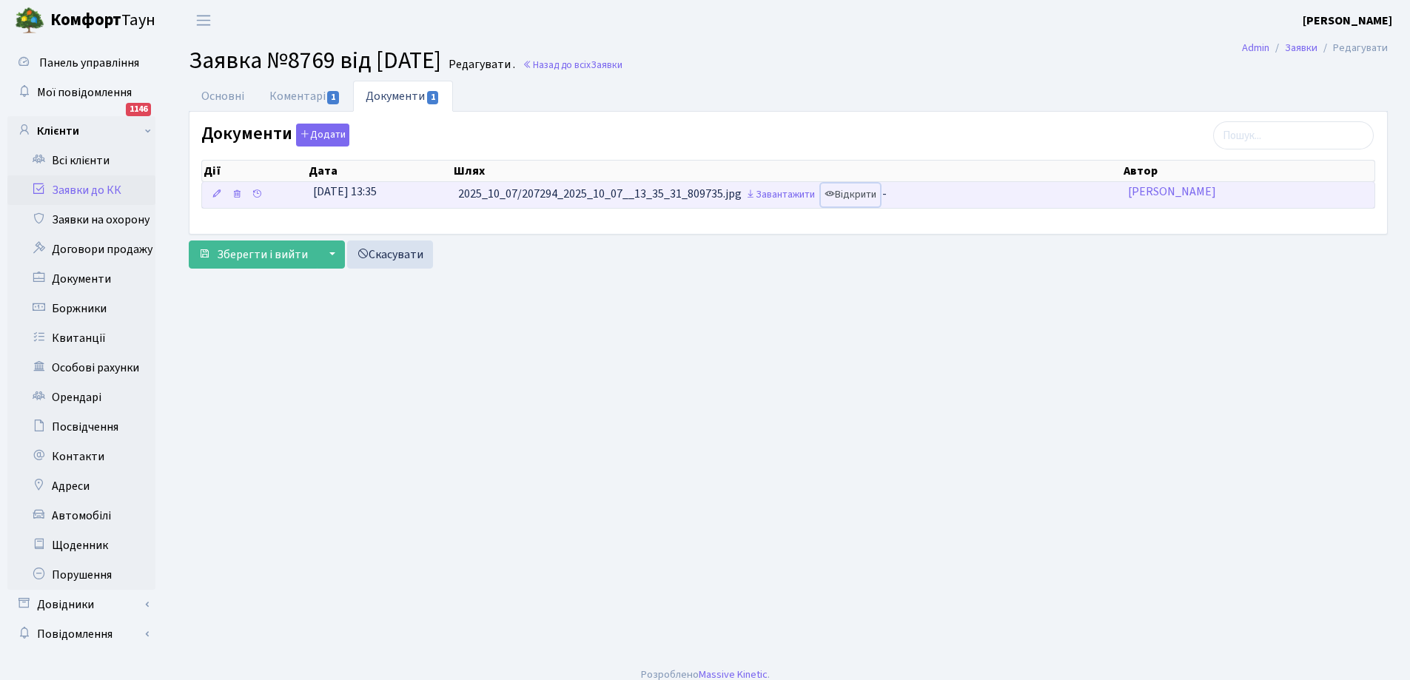
click at [853, 192] on link "Відкрити" at bounding box center [850, 195] width 59 height 23
